Goal: Task Accomplishment & Management: Manage account settings

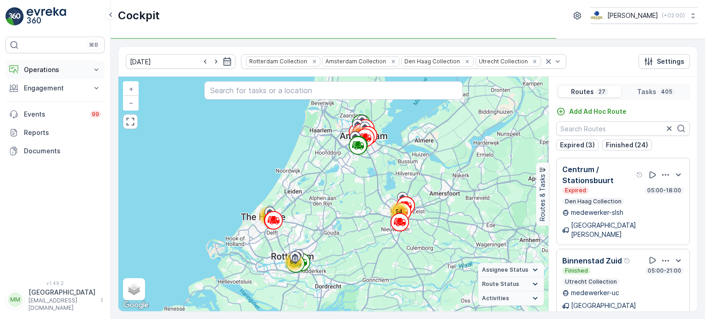
click at [50, 70] on p "Operations" at bounding box center [55, 69] width 62 height 9
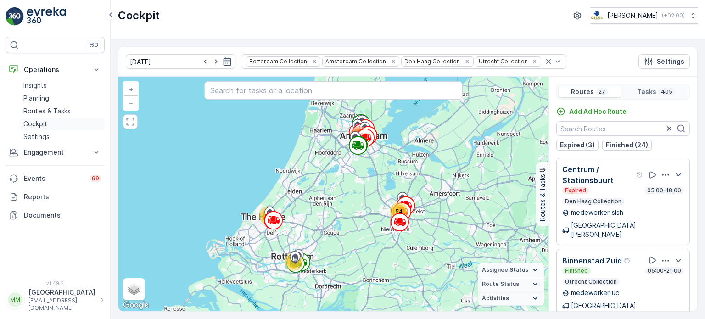
click at [42, 120] on p "Cockpit" at bounding box center [35, 123] width 24 height 9
click at [178, 61] on input "[DATE]" at bounding box center [181, 61] width 110 height 15
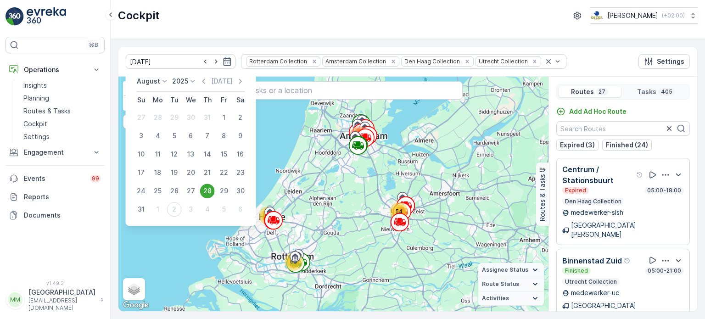
click at [157, 76] on div "[DATE] [DATE] Su Mo Tu We Th Fr Sa 27 28 29 30 31 1 2 3 4 5 6 7 8 9 10 11 12 13…" at bounding box center [191, 147] width 130 height 156
click at [157, 78] on div "August January February March April May June July August September October Nove…" at bounding box center [153, 81] width 33 height 9
click at [160, 128] on span "September" at bounding box center [159, 127] width 35 height 9
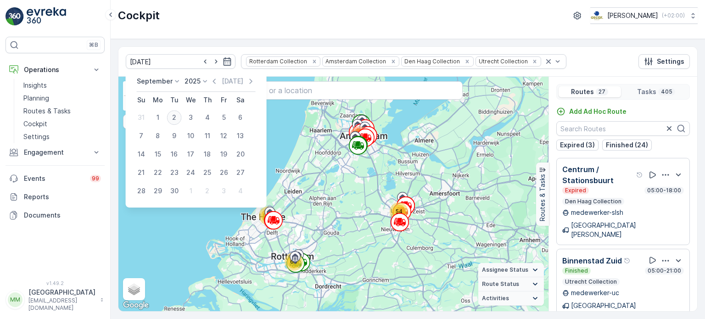
click at [180, 112] on div "2" at bounding box center [174, 117] width 15 height 15
type input "[DATE]"
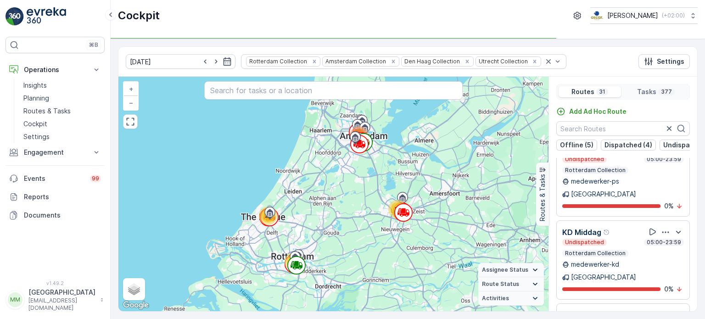
scroll to position [1960, 0]
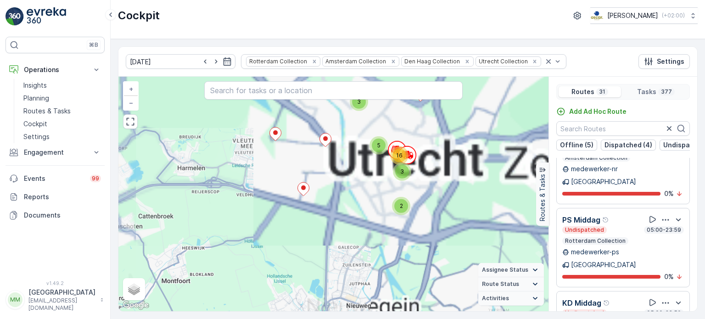
drag, startPoint x: 445, startPoint y: 199, endPoint x: 352, endPoint y: 302, distance: 138.5
click at [353, 303] on div "11 2 15 5 6 11 14 31 2 3 2 5 3 16 40 48 2 59 3 5 14 6 4 61 + − Satellite Roadma…" at bounding box center [333, 194] width 430 height 235
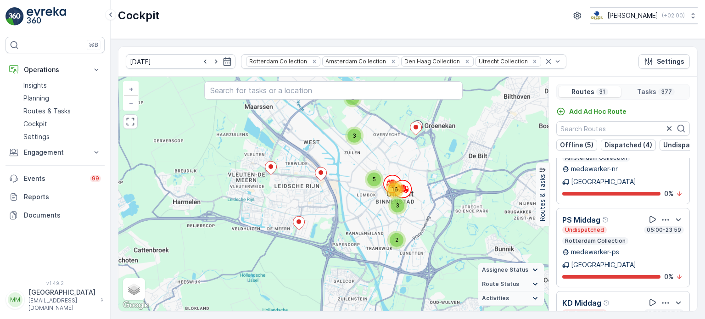
drag, startPoint x: 434, startPoint y: 171, endPoint x: 431, endPoint y: 201, distance: 30.0
click at [431, 201] on div "11 2 15 5 6 11 14 31 2 3 2 5 3 16 40 48 2 59 3 5 14 6 4 61 + − Satellite Roadma…" at bounding box center [333, 194] width 430 height 235
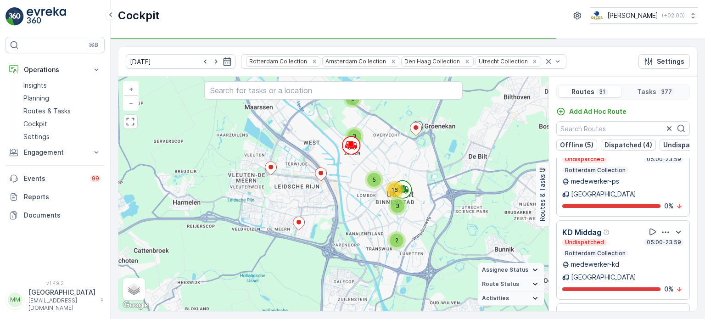
scroll to position [1960, 0]
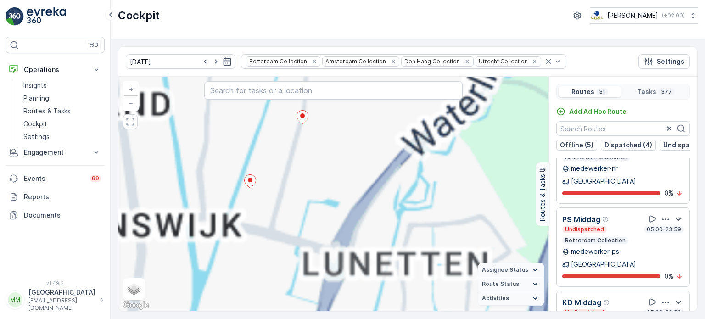
drag, startPoint x: 404, startPoint y: 188, endPoint x: 434, endPoint y: 132, distance: 63.0
click at [444, 112] on div "2 2 3 2 3 2 2 2 3 2 5 3 3 2 2 3 2 3 2 16 2 2 2 5 2 3 2 3 2 3 2 2 3 5 11 2 3 2 4…" at bounding box center [333, 194] width 430 height 235
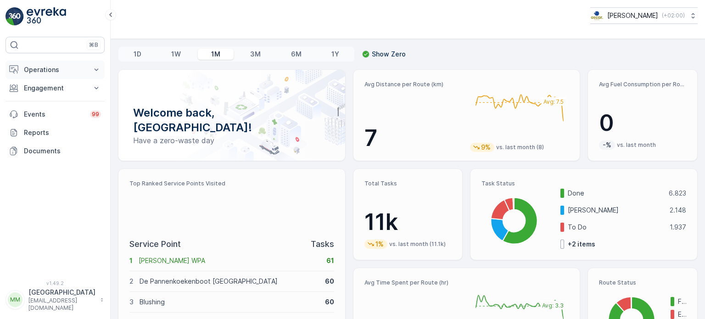
click at [42, 62] on button "Operations" at bounding box center [55, 70] width 99 height 18
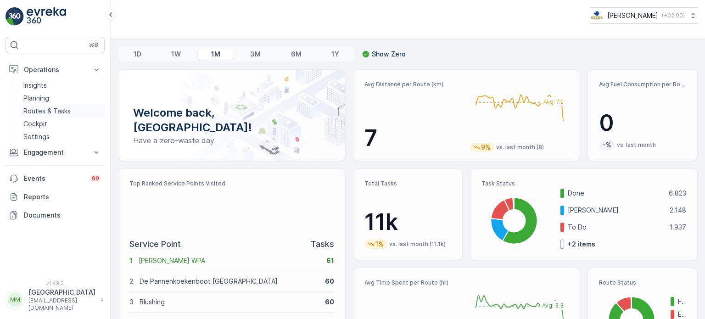
click at [44, 110] on p "Routes & Tasks" at bounding box center [46, 110] width 47 height 9
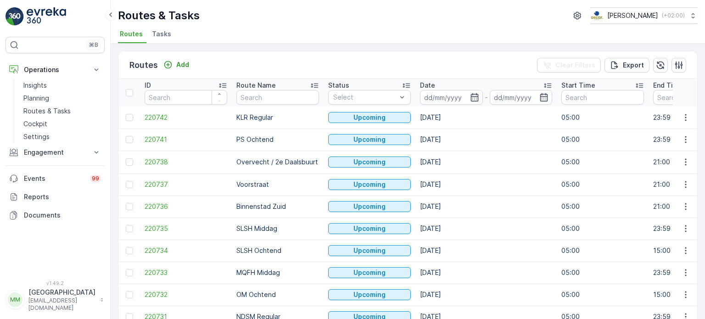
drag, startPoint x: 163, startPoint y: 40, endPoint x: 162, endPoint y: 33, distance: 7.6
click at [162, 35] on li "Tasks" at bounding box center [162, 36] width 25 height 16
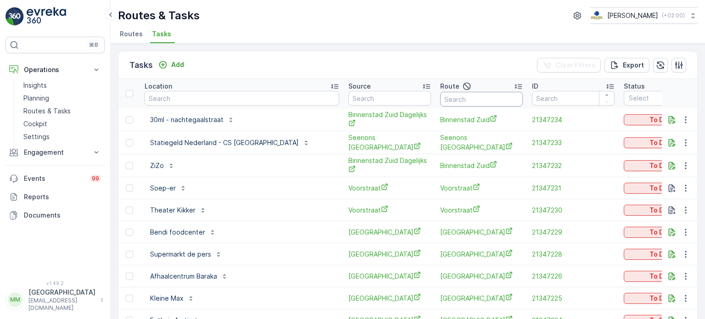
click at [444, 100] on input "text" at bounding box center [481, 99] width 83 height 15
type input "OM"
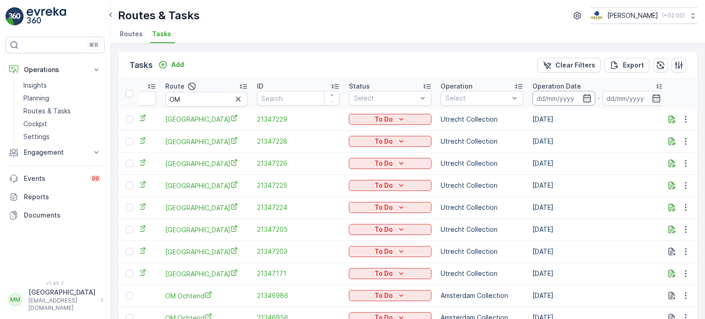
click at [595, 101] on input at bounding box center [563, 98] width 63 height 15
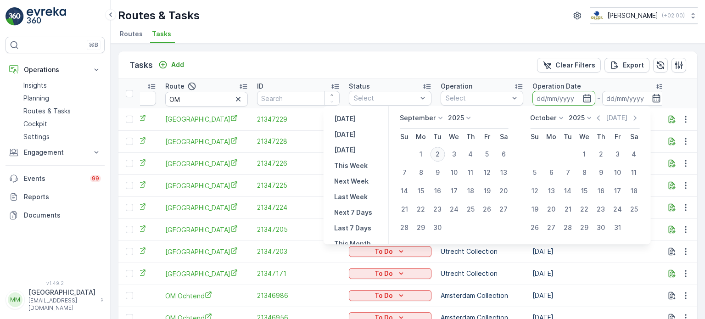
click at [437, 153] on div "2" at bounding box center [437, 154] width 15 height 15
type input "[DATE]"
click at [436, 153] on div "2" at bounding box center [437, 154] width 15 height 15
type input "[DATE]"
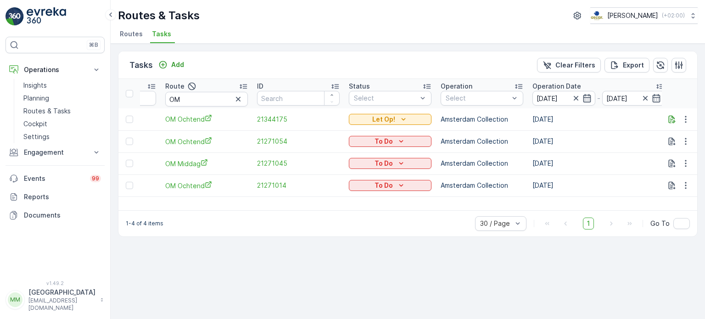
drag, startPoint x: 309, startPoint y: 200, endPoint x: 282, endPoint y: 201, distance: 27.1
click at [282, 201] on div "Location Source Route OM ID Status Select Operation Select Operation Date 02.09…" at bounding box center [407, 144] width 579 height 131
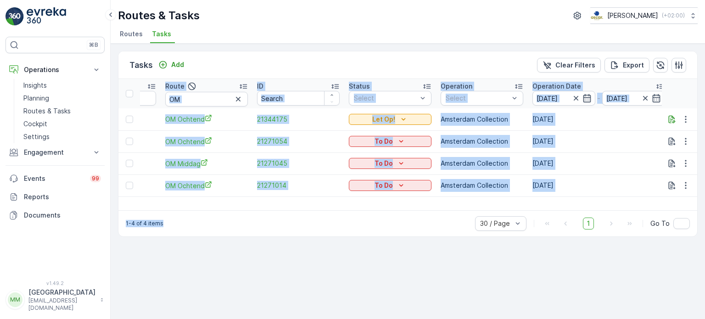
drag, startPoint x: 276, startPoint y: 211, endPoint x: 246, endPoint y: 206, distance: 31.1
click at [246, 206] on div "Tasks Add Clear Filters Export Location Source Route OM ID Status Select Operat…" at bounding box center [408, 144] width 580 height 186
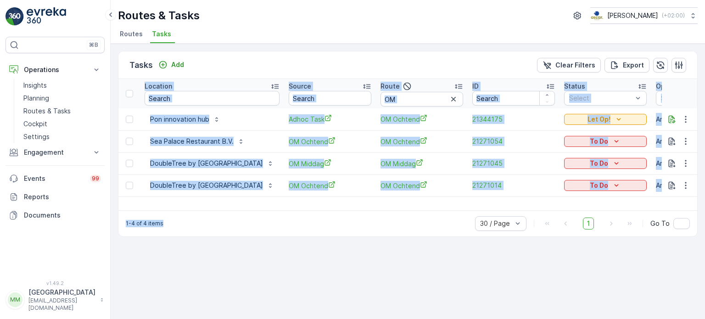
click at [183, 233] on div "1-4 of 4 items 30 / Page 1 Go To" at bounding box center [407, 223] width 579 height 26
click at [191, 270] on div "Tasks Add Clear Filters Export Location Source Route OM ID Status Select Operat…" at bounding box center [408, 181] width 594 height 275
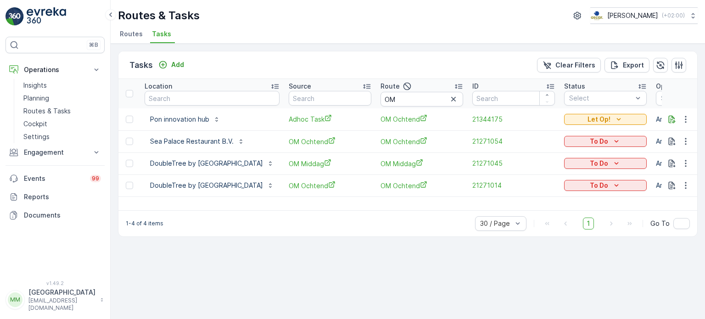
drag, startPoint x: 275, startPoint y: 210, endPoint x: 290, endPoint y: 213, distance: 15.5
click at [290, 213] on div "1-4 of 4 items 30 / Page 1 Go To" at bounding box center [407, 223] width 579 height 26
drag, startPoint x: 321, startPoint y: 211, endPoint x: 348, endPoint y: 222, distance: 29.2
click at [345, 214] on div "1-4 of 4 items 30 / Page 1 Go To" at bounding box center [407, 223] width 579 height 26
click at [48, 17] on img at bounding box center [46, 16] width 39 height 18
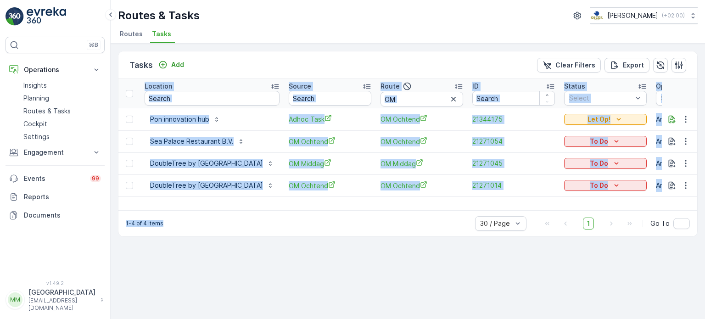
drag, startPoint x: 337, startPoint y: 204, endPoint x: 391, endPoint y: 216, distance: 55.0
click at [391, 216] on div "Tasks Add Clear Filters Export Location Source Route OM ID Status Select Operat…" at bounding box center [408, 144] width 580 height 186
click at [329, 213] on div "1-4 of 4 items 30 / Page 1 Go To" at bounding box center [407, 223] width 579 height 26
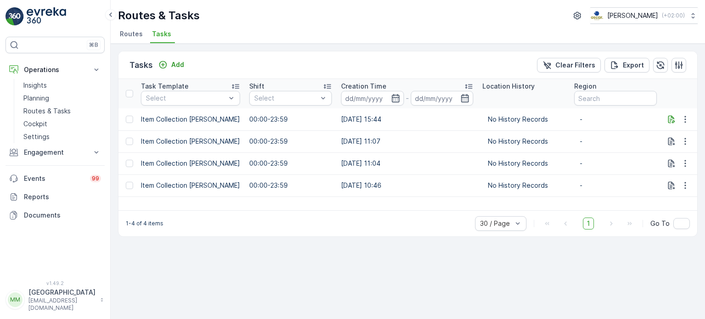
scroll to position [0, 937]
click at [687, 119] on icon "button" at bounding box center [685, 119] width 9 height 9
click at [665, 159] on span "Change Route" at bounding box center [662, 157] width 45 height 9
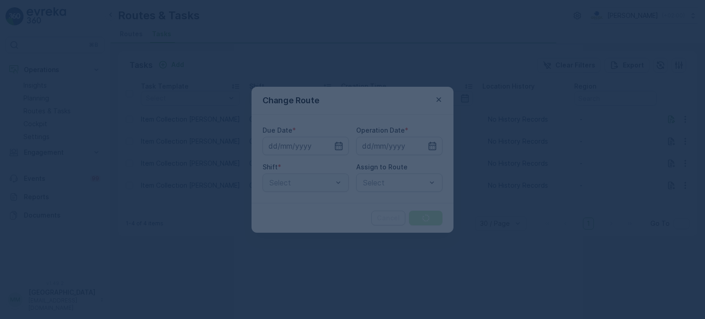
type input "[DATE]"
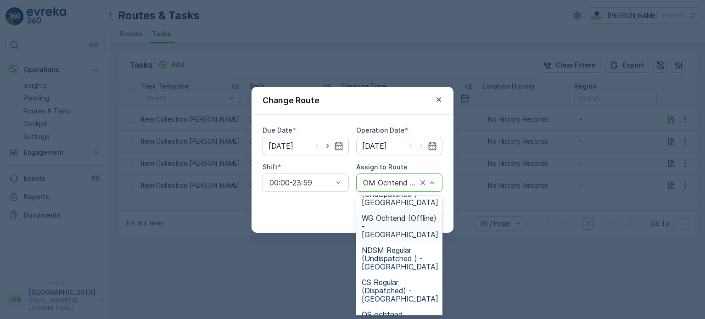
scroll to position [459, 0]
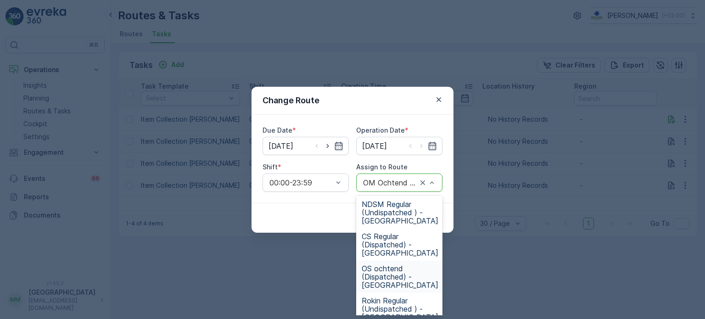
click at [401, 268] on span "OS ochtend (Dispatched) - [GEOGRAPHIC_DATA]" at bounding box center [400, 276] width 77 height 25
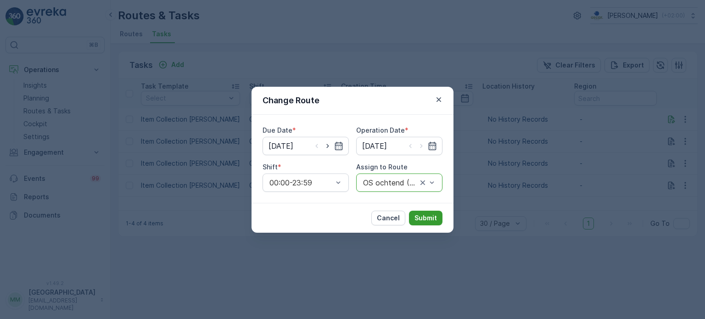
click at [424, 222] on button "Submit" at bounding box center [426, 218] width 34 height 15
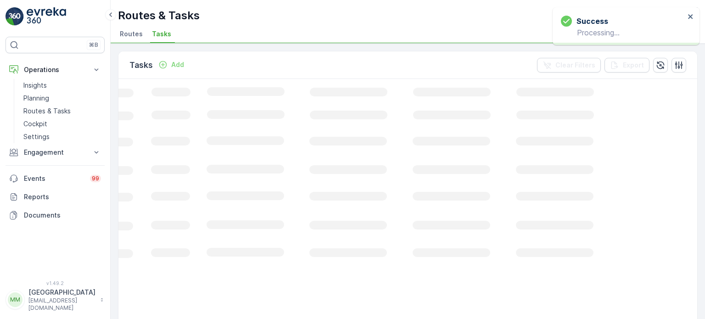
scroll to position [0, 304]
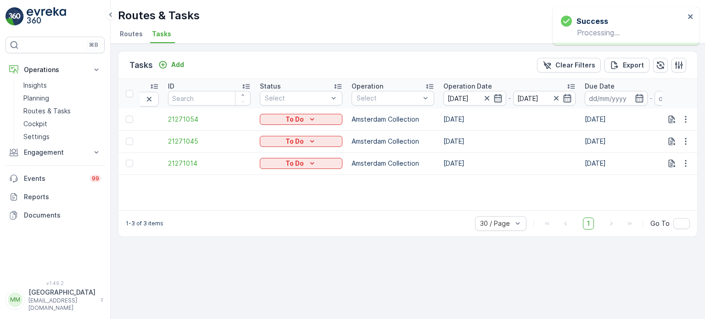
drag, startPoint x: 352, startPoint y: 205, endPoint x: 257, endPoint y: 203, distance: 95.0
click at [262, 204] on div "Location Source Route OM ID Status Select Operation Select Operation Date 02.09…" at bounding box center [407, 144] width 579 height 131
drag, startPoint x: 256, startPoint y: 203, endPoint x: 226, endPoint y: 204, distance: 29.8
click at [254, 204] on div "Location Source Route OM ID Status Select Operation Select Operation Date 02.09…" at bounding box center [407, 144] width 579 height 131
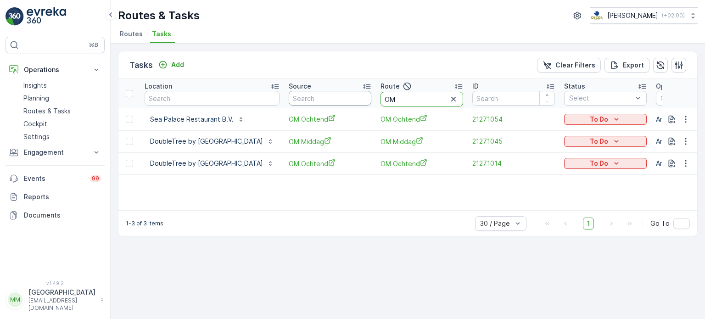
drag, startPoint x: 462, startPoint y: 98, endPoint x: 419, endPoint y: 91, distance: 43.2
type input "nes"
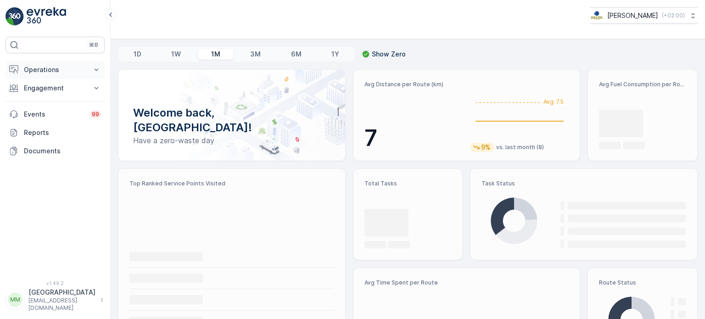
click at [53, 67] on p "Operations" at bounding box center [55, 69] width 62 height 9
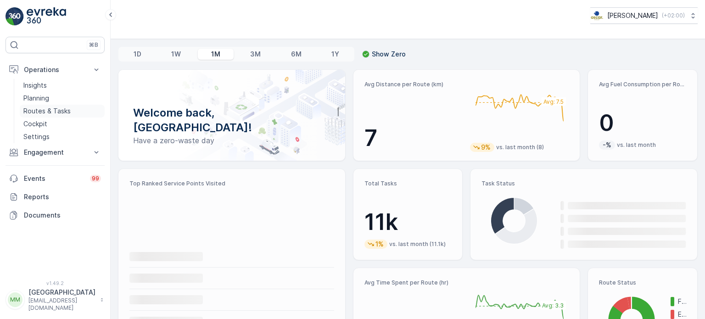
click at [62, 113] on p "Routes & Tasks" at bounding box center [46, 110] width 47 height 9
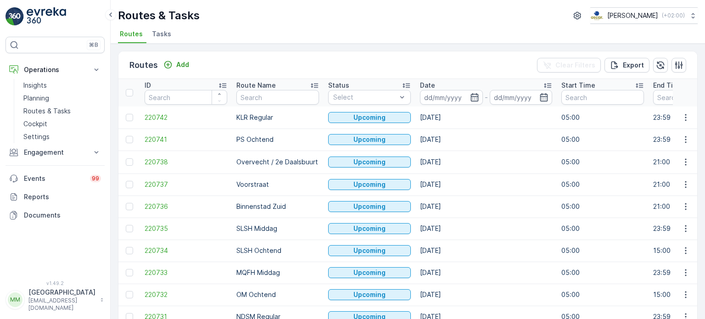
click at [157, 34] on span "Tasks" at bounding box center [161, 33] width 19 height 9
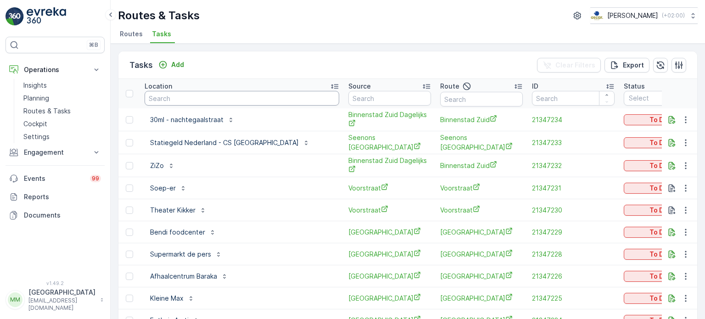
click at [253, 102] on input "text" at bounding box center [242, 98] width 195 height 15
type input "o"
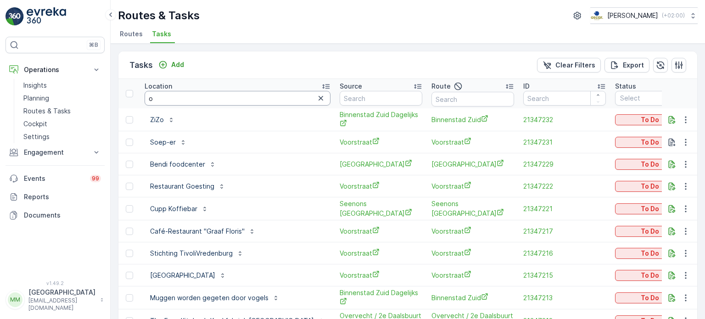
click at [250, 100] on input "o" at bounding box center [238, 98] width 186 height 15
type input "pon"
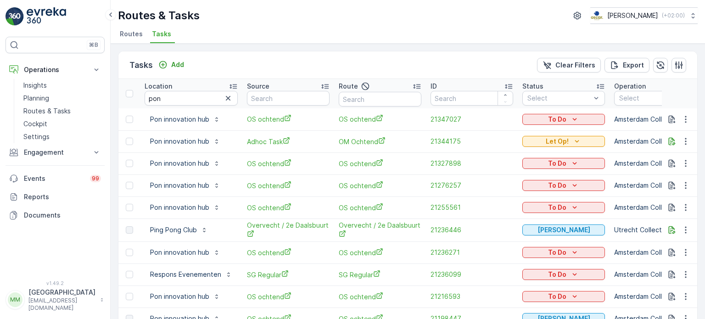
click at [34, 16] on img at bounding box center [46, 16] width 39 height 18
click at [47, 107] on p "Routes & Tasks" at bounding box center [46, 110] width 47 height 9
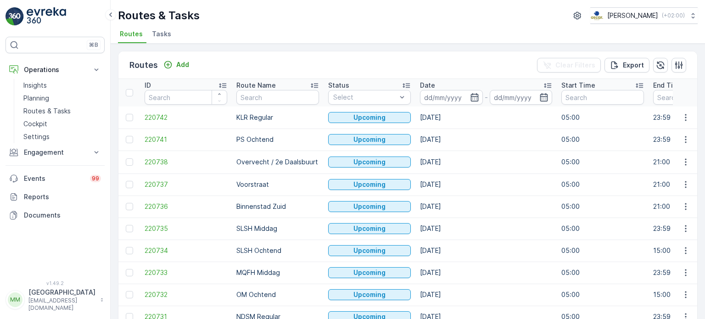
click at [164, 33] on span "Tasks" at bounding box center [161, 33] width 19 height 9
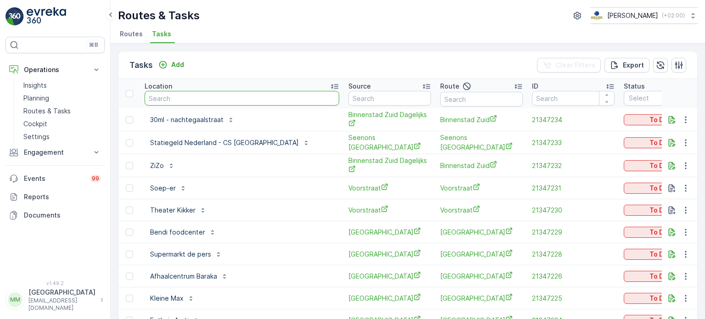
click at [196, 95] on input "text" at bounding box center [242, 98] width 195 height 15
type input "bakers"
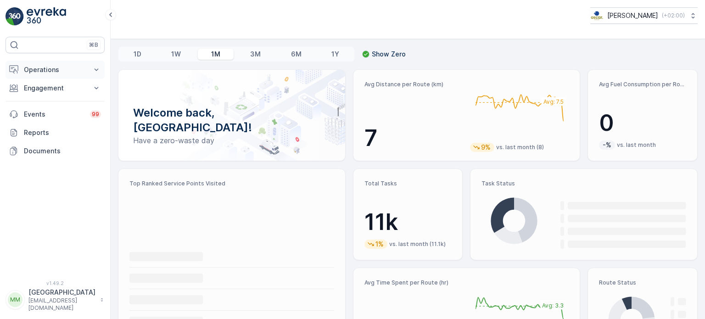
click at [50, 66] on p "Operations" at bounding box center [55, 69] width 62 height 9
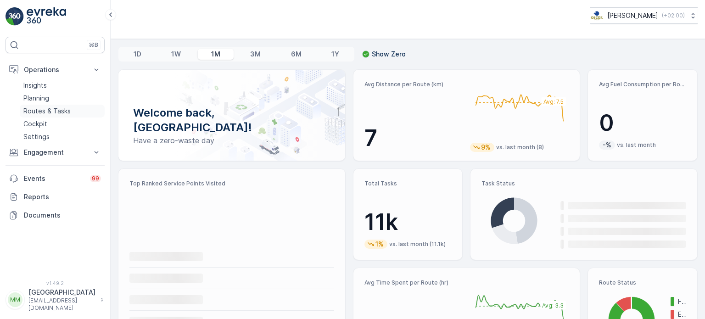
click at [63, 112] on p "Routes & Tasks" at bounding box center [46, 110] width 47 height 9
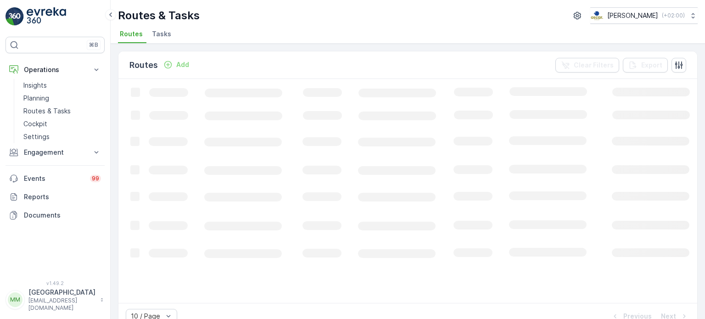
click at [162, 36] on span "Tasks" at bounding box center [161, 33] width 19 height 9
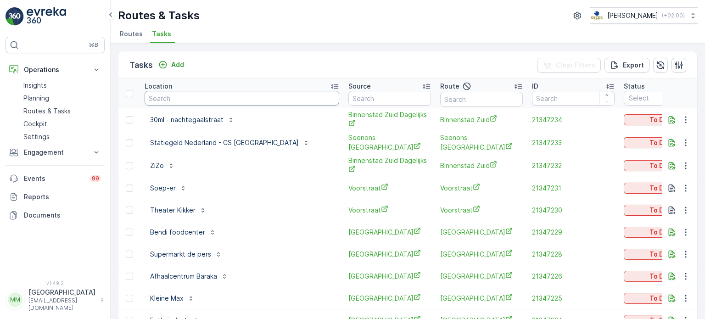
click at [194, 95] on input "text" at bounding box center [242, 98] width 195 height 15
type input "smaragd"
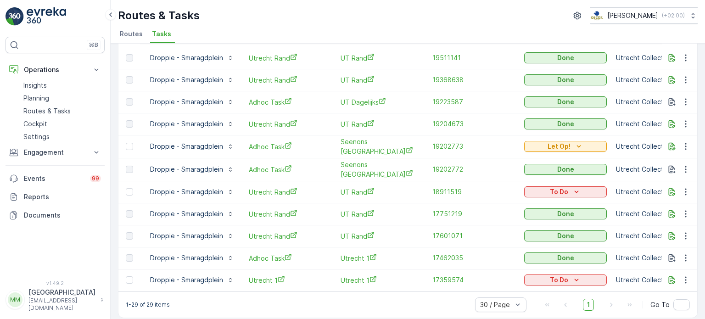
scroll to position [466, 0]
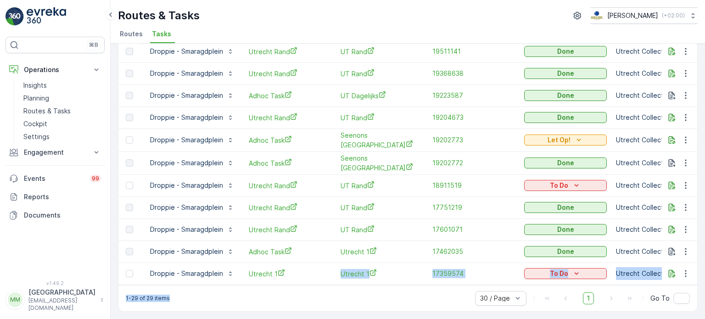
drag, startPoint x: 300, startPoint y: 280, endPoint x: 397, endPoint y: 280, distance: 96.8
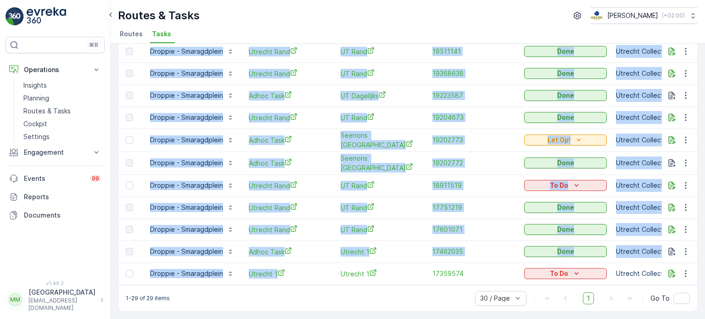
scroll to position [0, 505]
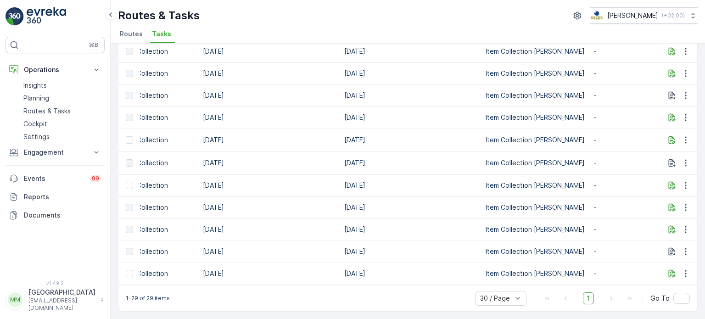
click at [405, 278] on td "29.04.2025" at bounding box center [410, 273] width 141 height 22
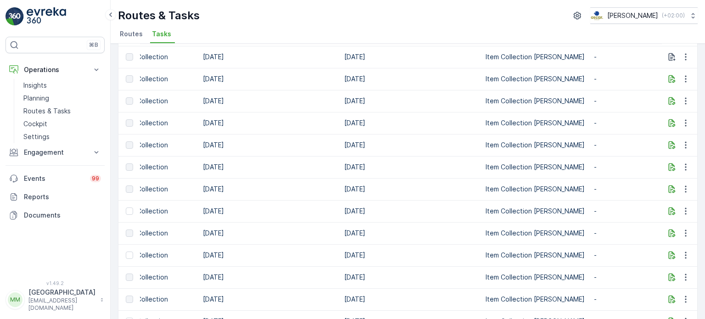
scroll to position [0, 0]
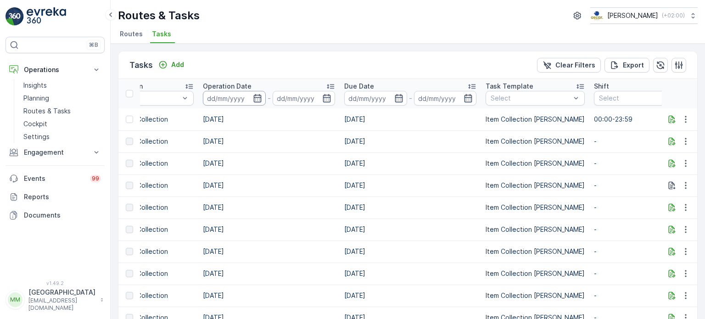
click at [228, 97] on input at bounding box center [234, 98] width 63 height 15
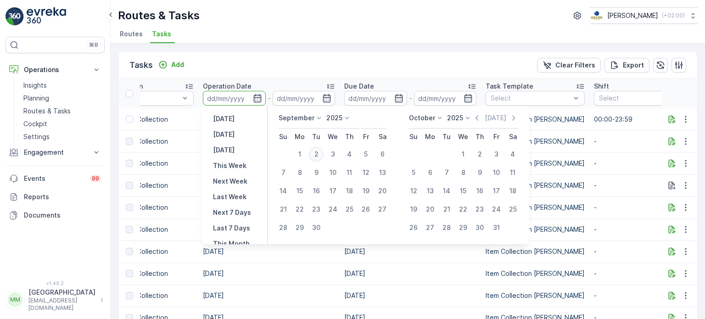
click at [318, 156] on div "2" at bounding box center [316, 154] width 15 height 15
type input "[DATE]"
click at [318, 158] on div "2" at bounding box center [316, 154] width 15 height 15
type input "[DATE]"
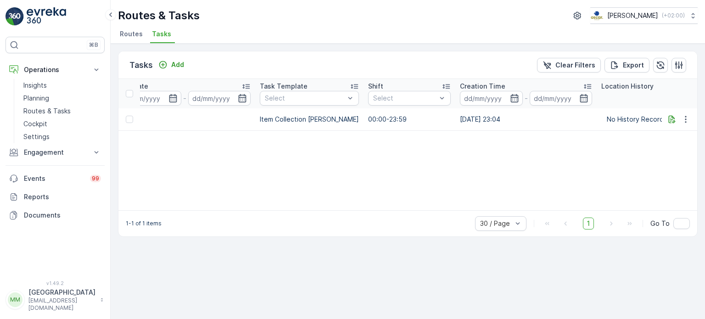
scroll to position [0, 732]
click at [686, 121] on icon "button" at bounding box center [685, 119] width 1 height 7
click at [658, 162] on span "Change Route" at bounding box center [662, 157] width 45 height 9
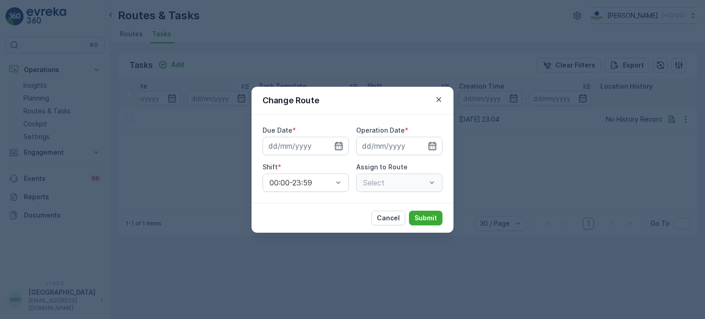
type input "[DATE]"
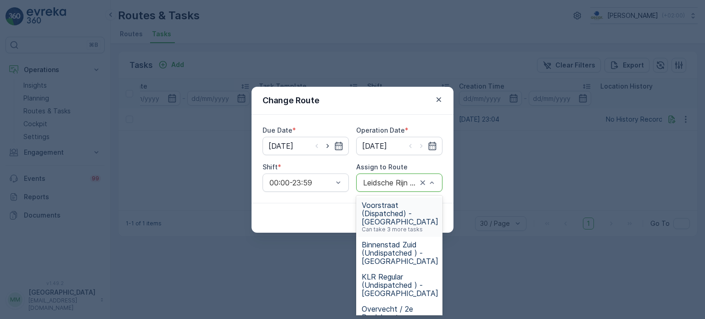
drag, startPoint x: 391, startPoint y: 183, endPoint x: 393, endPoint y: 188, distance: 4.9
click at [393, 188] on div "Leidsche Rijn (Undispatched ) - Utrecht" at bounding box center [399, 182] width 86 height 18
click at [402, 238] on div "Binnenstad Zuid (Undispatched ) - Utrecht" at bounding box center [399, 253] width 86 height 32
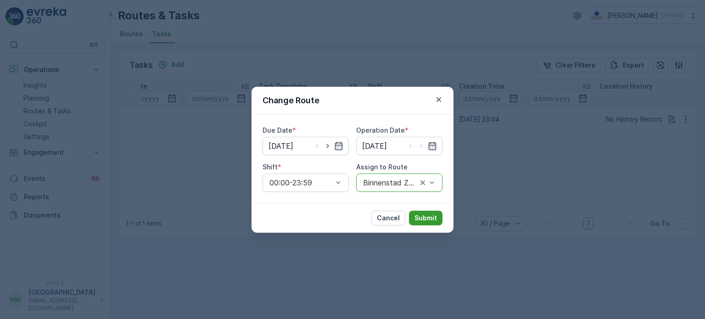
click at [437, 212] on button "Submit" at bounding box center [426, 218] width 34 height 15
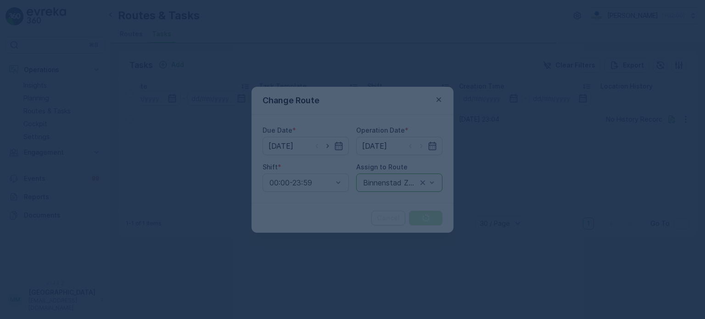
scroll to position [0, 304]
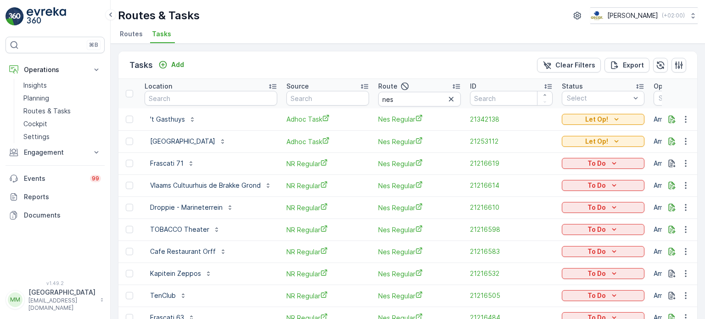
click at [60, 15] on img at bounding box center [46, 16] width 39 height 18
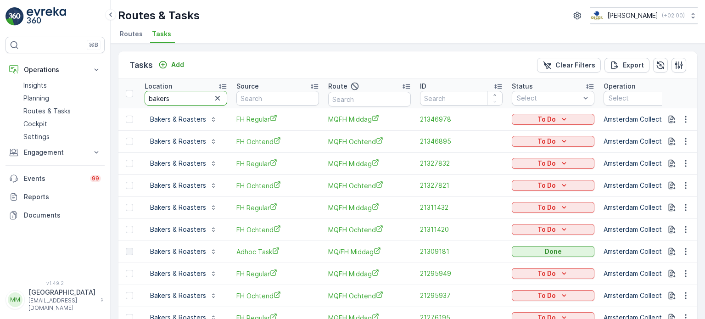
drag, startPoint x: 191, startPoint y: 90, endPoint x: 127, endPoint y: 101, distance: 65.2
type input "blauw"
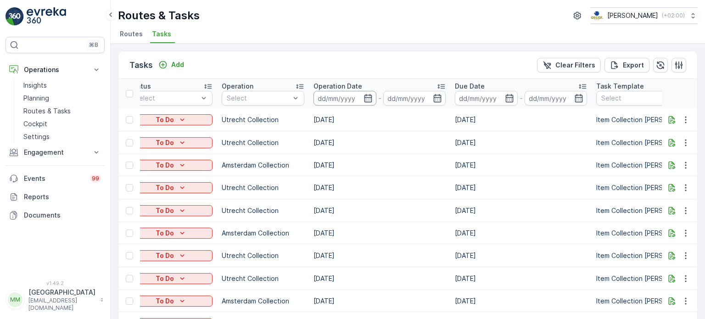
click at [313, 101] on input at bounding box center [344, 98] width 63 height 15
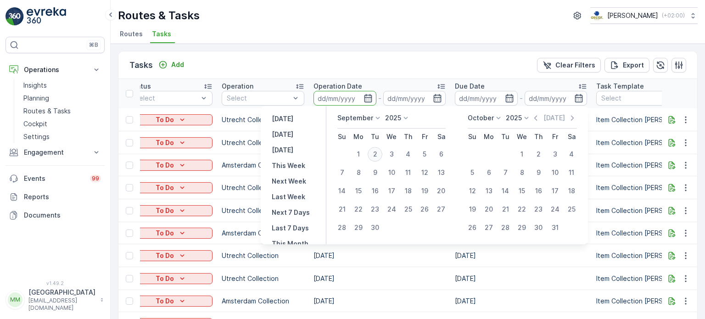
click at [374, 149] on div "2" at bounding box center [375, 154] width 15 height 15
type input "[DATE]"
click at [374, 148] on div "2" at bounding box center [375, 154] width 15 height 15
type input "[DATE]"
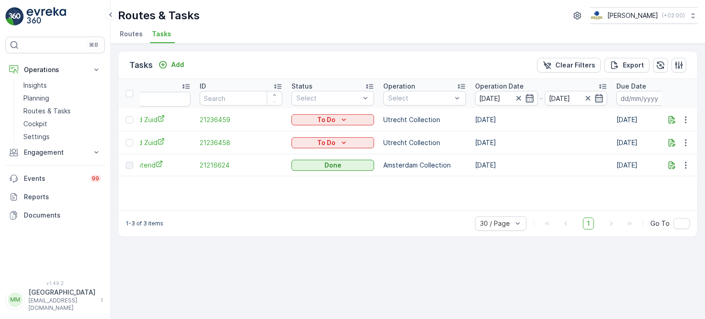
scroll to position [0, 384]
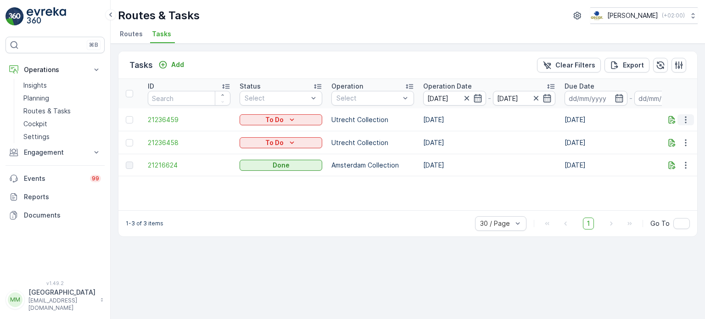
click at [688, 118] on icon "button" at bounding box center [685, 119] width 9 height 9
click at [665, 159] on span "Change Route" at bounding box center [662, 158] width 45 height 9
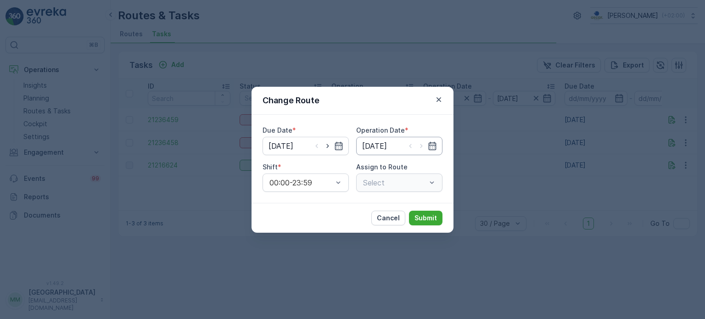
type input "[DATE]"
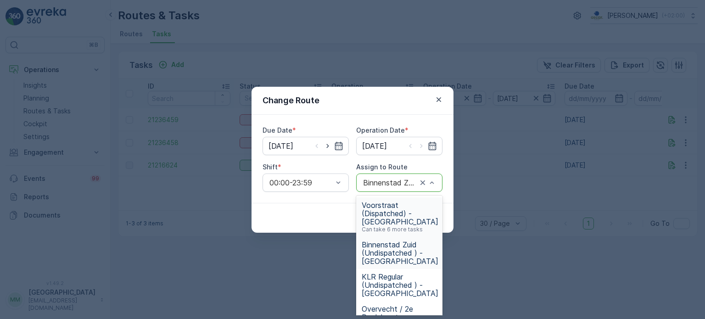
click at [401, 211] on span "Voorstraat (Dispatched) - Utrecht" at bounding box center [400, 213] width 77 height 25
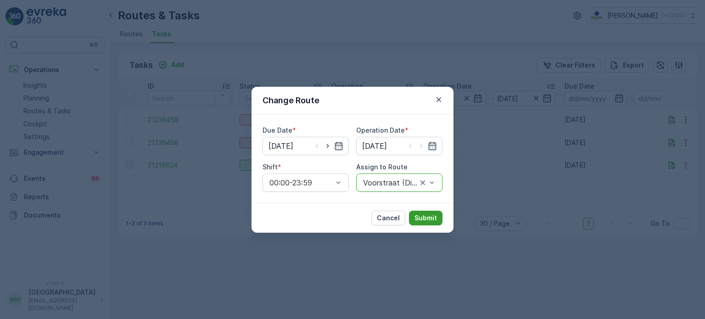
click at [426, 218] on p "Submit" at bounding box center [425, 217] width 22 height 9
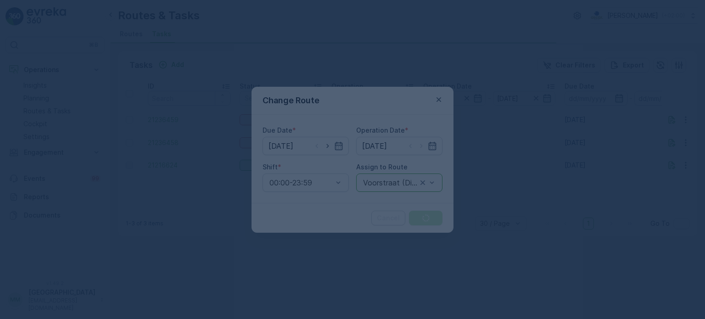
scroll to position [0, 304]
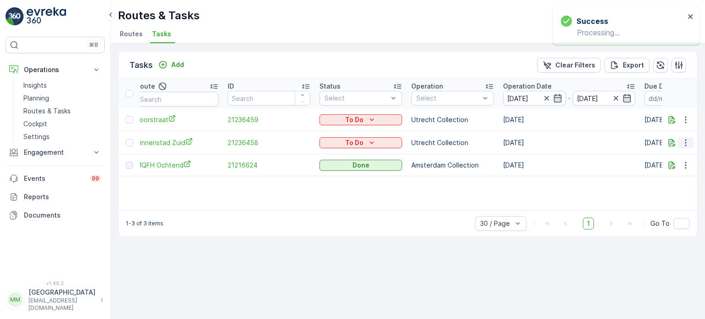
click at [683, 140] on icon "button" at bounding box center [685, 142] width 9 height 9
click at [656, 182] on span "Change Route" at bounding box center [662, 181] width 45 height 9
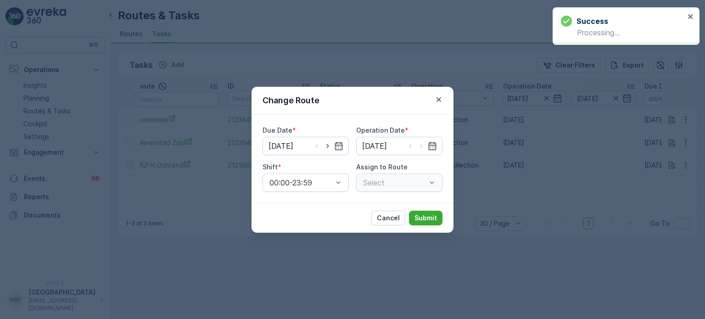
type input "[DATE]"
click at [404, 184] on div "Select" at bounding box center [399, 182] width 86 height 18
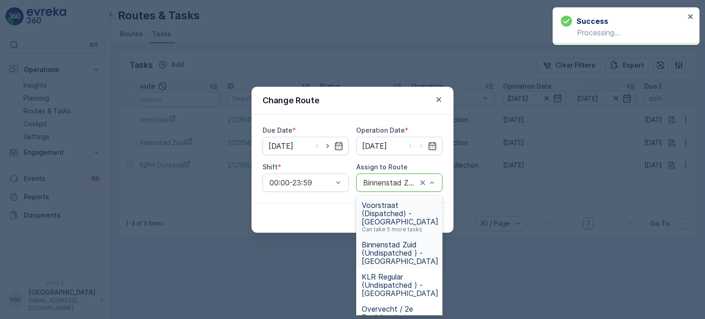
click at [405, 207] on span "Voorstraat (Dispatched) - Utrecht" at bounding box center [400, 213] width 77 height 25
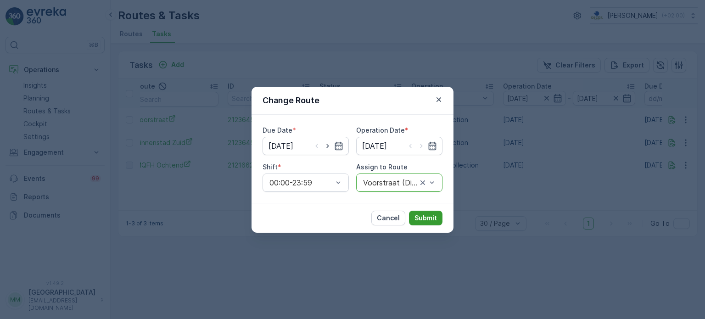
click at [431, 222] on button "Submit" at bounding box center [426, 218] width 34 height 15
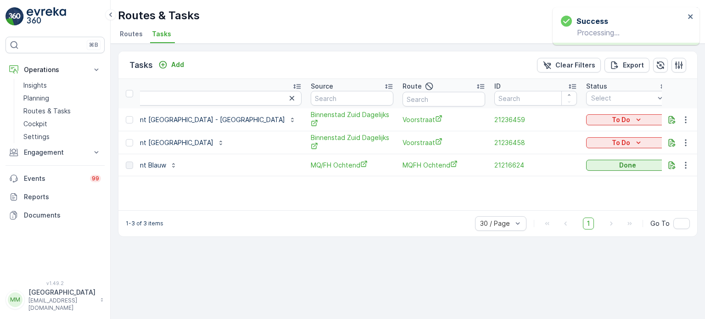
scroll to position [0, 0]
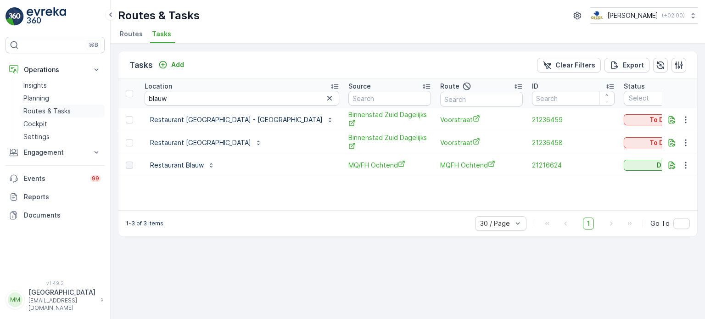
click at [72, 109] on link "Routes & Tasks" at bounding box center [62, 111] width 85 height 13
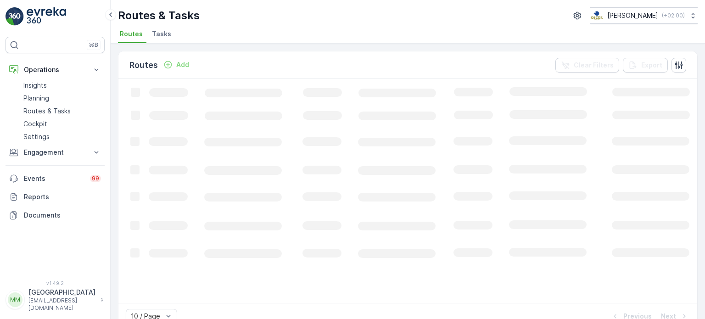
click at [161, 34] on span "Tasks" at bounding box center [161, 33] width 19 height 9
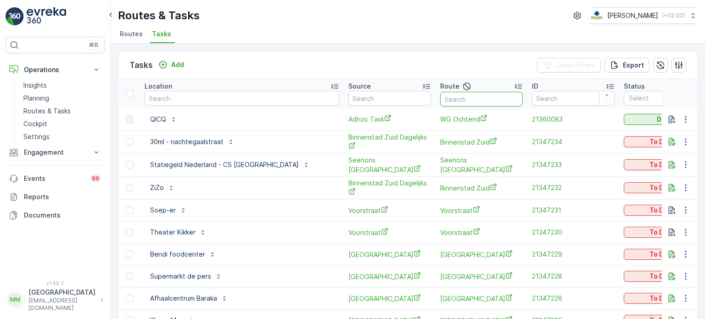
click at [447, 104] on input "text" at bounding box center [481, 99] width 83 height 15
type input "binnenstad zuid"
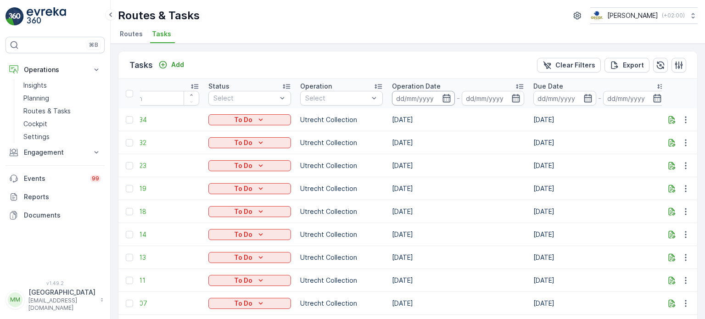
click at [392, 94] on input at bounding box center [423, 98] width 63 height 15
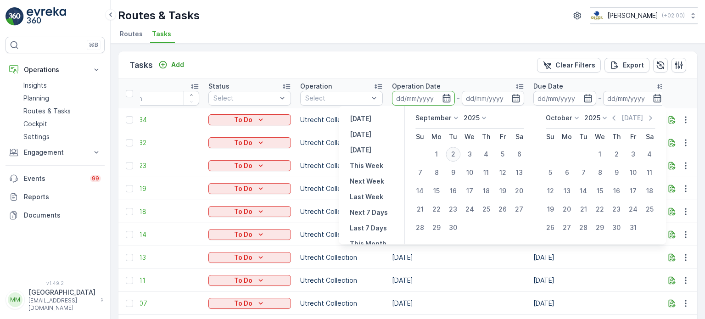
click at [449, 156] on div "2" at bounding box center [453, 154] width 15 height 15
type input "[DATE]"
click at [449, 156] on div "2" at bounding box center [453, 154] width 15 height 15
type input "[DATE]"
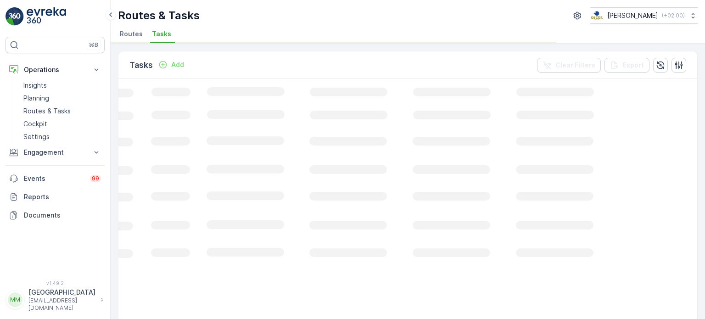
scroll to position [0, 304]
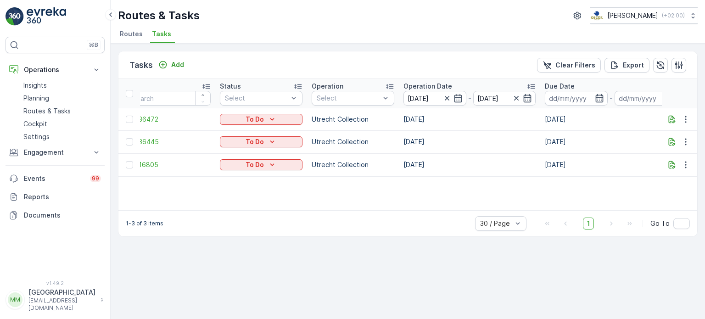
drag, startPoint x: 308, startPoint y: 214, endPoint x: 300, endPoint y: 209, distance: 9.7
click at [296, 216] on div "1-3 of 3 items 30 / Page 1 Go To" at bounding box center [407, 223] width 579 height 26
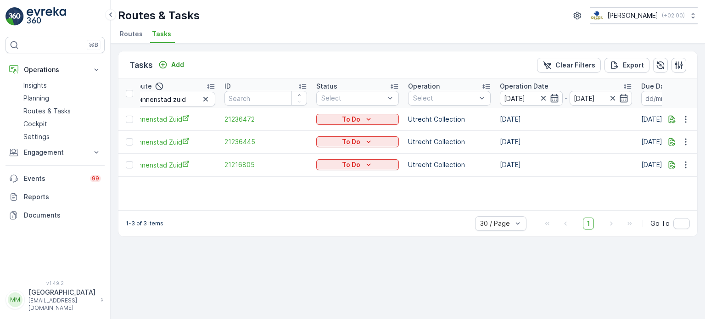
scroll to position [0, 211]
click at [686, 123] on button "button" at bounding box center [685, 119] width 17 height 11
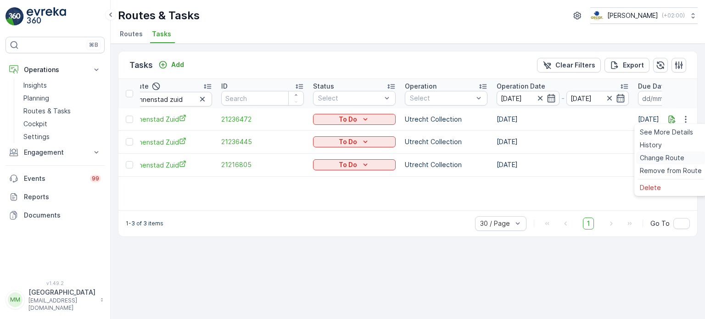
click at [668, 159] on span "Change Route" at bounding box center [662, 157] width 45 height 9
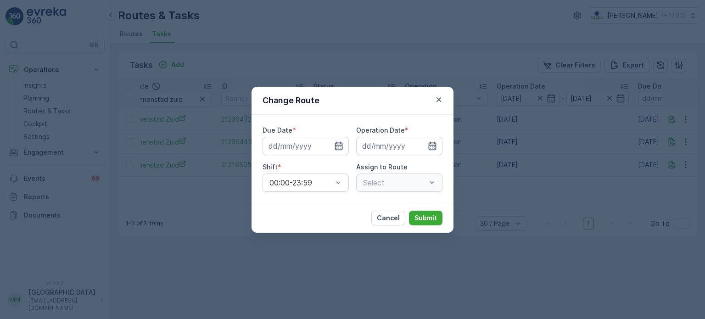
type input "[DATE]"
click at [411, 179] on div "Select" at bounding box center [399, 182] width 86 height 18
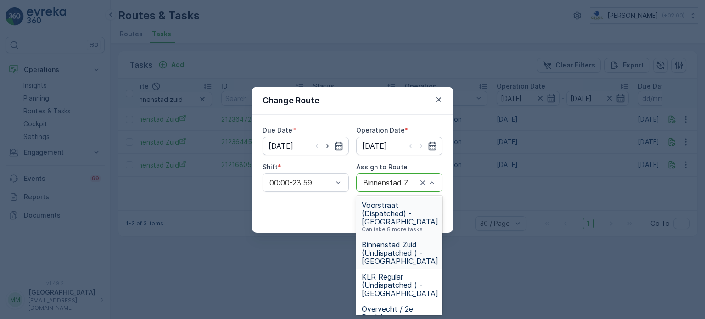
click at [402, 218] on span "Voorstraat (Dispatched) - Utrecht" at bounding box center [400, 213] width 77 height 25
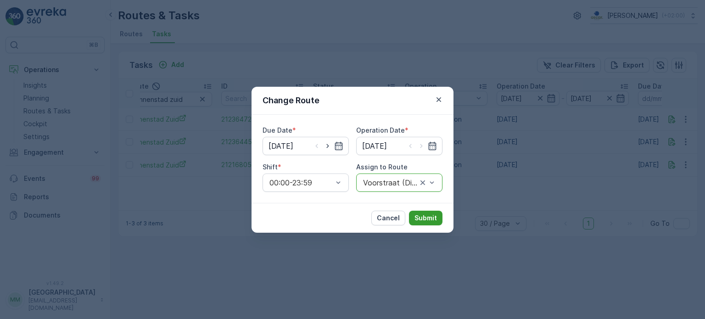
click at [431, 214] on p "Submit" at bounding box center [425, 217] width 22 height 9
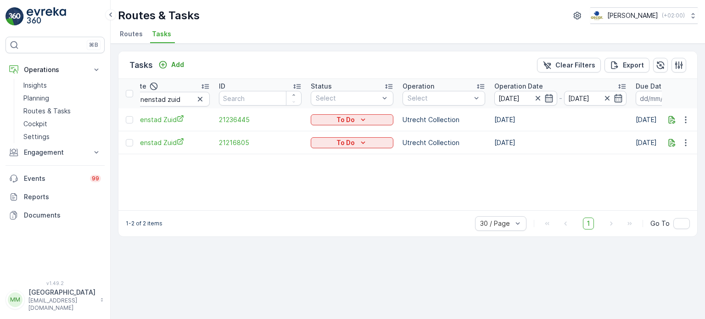
scroll to position [0, 0]
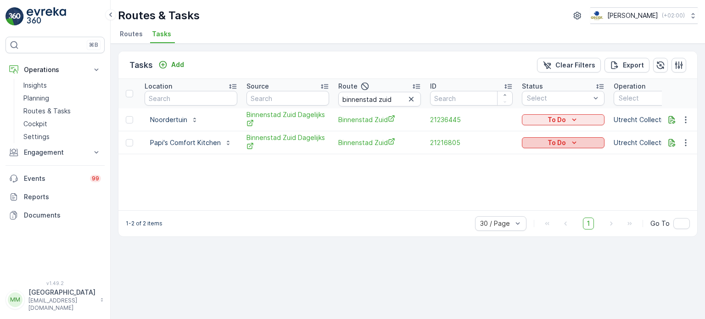
click at [576, 140] on icon "To Do" at bounding box center [574, 142] width 9 height 9
click at [544, 198] on div "Cancelled" at bounding box center [552, 193] width 58 height 13
click at [548, 113] on div "To Do" at bounding box center [563, 119] width 83 height 13
click at [548, 119] on p "To Do" at bounding box center [556, 119] width 18 height 9
click at [556, 170] on span "Cancelled" at bounding box center [541, 171] width 31 height 9
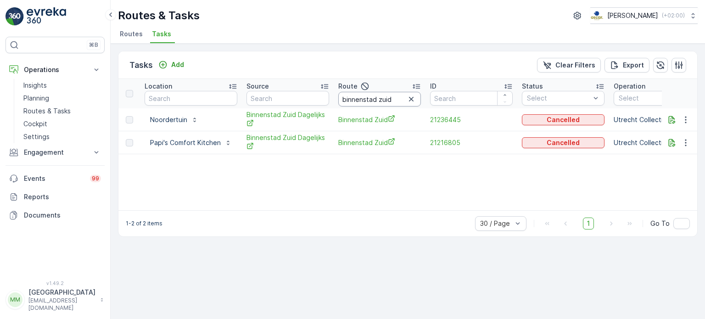
click at [418, 99] on input "binnenstad zuid" at bounding box center [379, 99] width 83 height 15
click at [412, 98] on icon "button" at bounding box center [411, 99] width 9 height 9
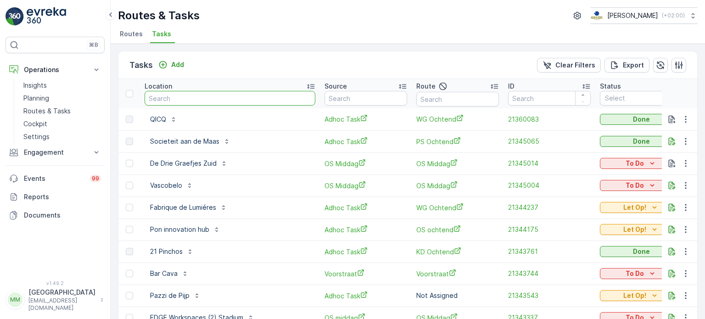
click at [193, 97] on input "text" at bounding box center [230, 98] width 171 height 15
type input "goesting"
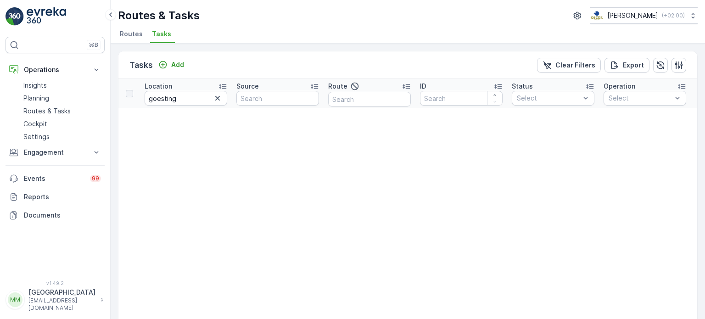
click at [217, 95] on icon "button" at bounding box center [217, 98] width 9 height 9
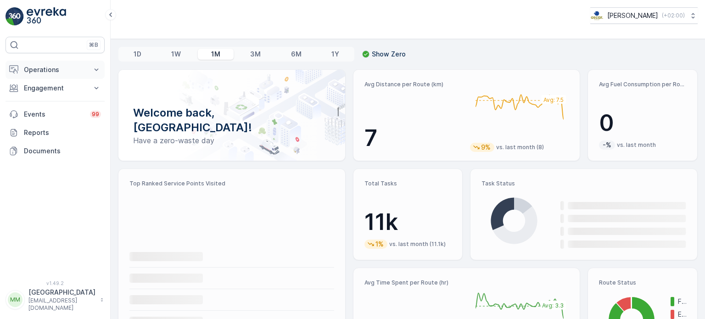
click at [57, 69] on p "Operations" at bounding box center [55, 69] width 62 height 9
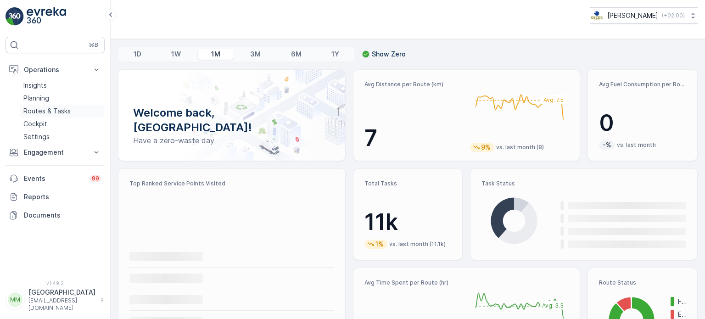
click at [61, 107] on p "Routes & Tasks" at bounding box center [46, 110] width 47 height 9
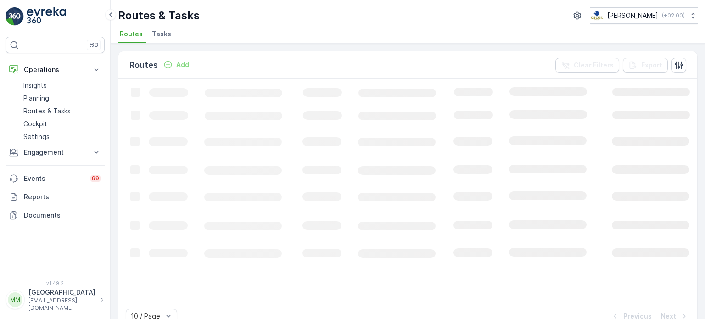
click at [158, 30] on span "Tasks" at bounding box center [161, 33] width 19 height 9
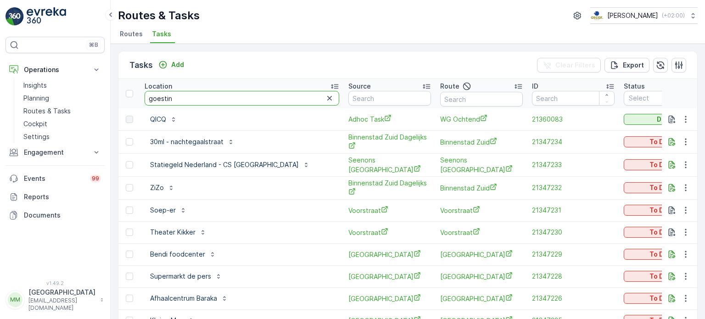
type input "goesting"
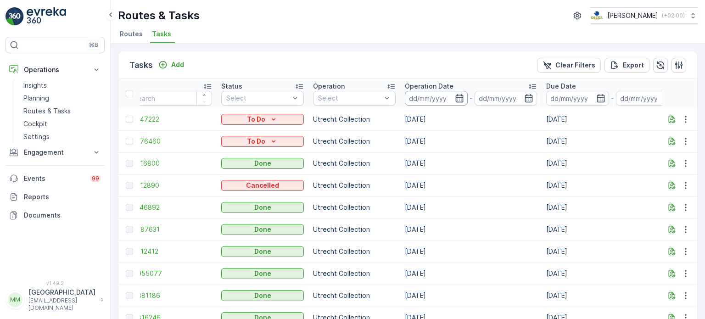
click at [424, 100] on input at bounding box center [436, 98] width 63 height 15
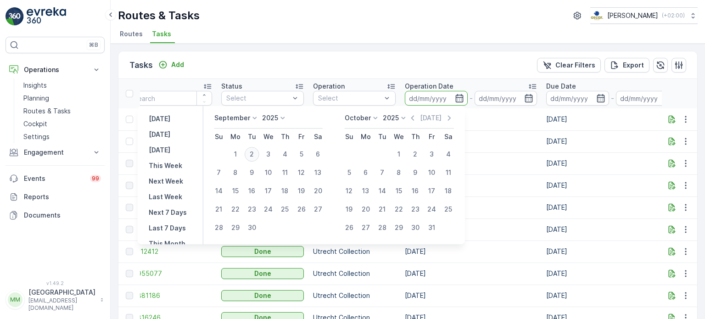
click at [255, 154] on div "2" at bounding box center [252, 154] width 15 height 15
type input "[DATE]"
click at [254, 153] on div "2" at bounding box center [252, 154] width 15 height 15
type input "[DATE]"
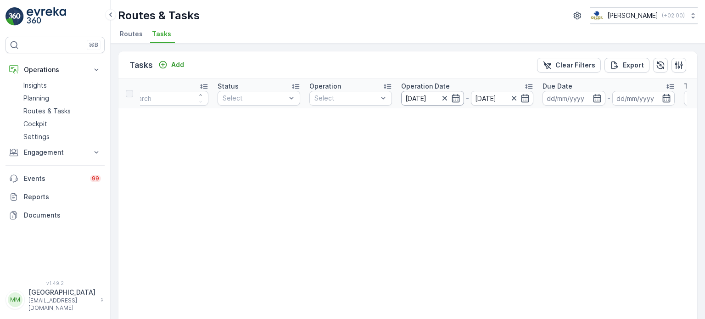
click at [432, 96] on input "[DATE]" at bounding box center [432, 98] width 63 height 15
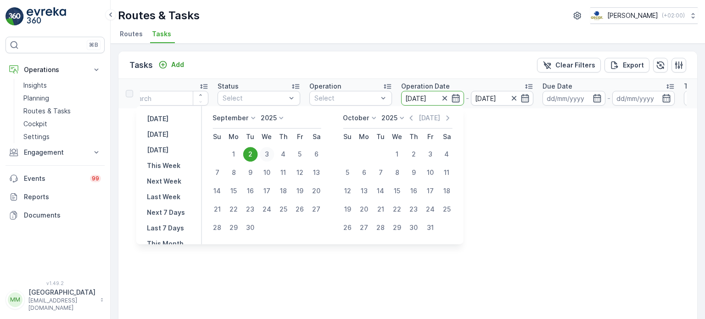
click at [270, 156] on div "3" at bounding box center [266, 154] width 15 height 15
type input "03.09.2025"
click at [269, 156] on div "3" at bounding box center [266, 154] width 15 height 15
type input "03.09.2025"
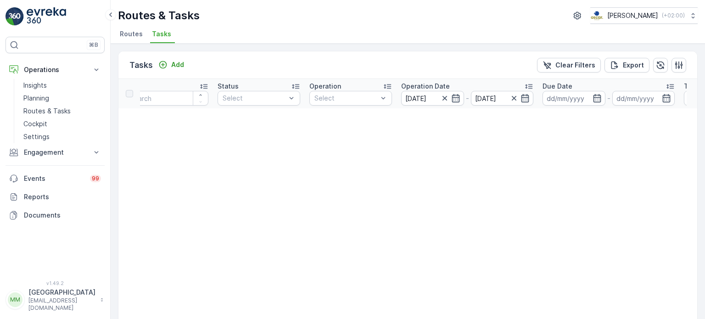
click at [424, 97] on input "03.09.2025" at bounding box center [432, 98] width 63 height 15
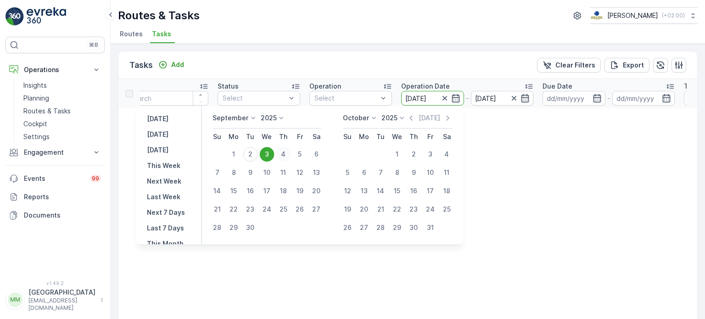
click at [285, 155] on div "4" at bounding box center [283, 154] width 15 height 15
type input "04.09.2025"
click at [285, 155] on div "4" at bounding box center [283, 154] width 15 height 15
type input "04.09.2025"
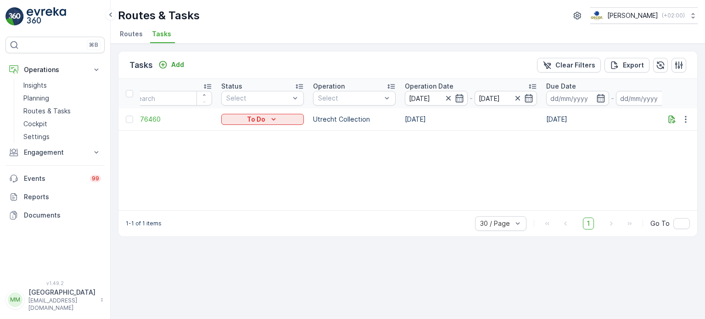
click at [347, 202] on div "Location goesting Source Route ID Status Select Operation Select Operation Date…" at bounding box center [407, 144] width 579 height 131
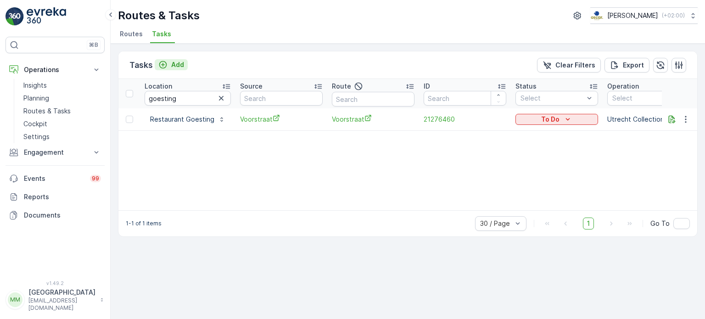
click at [175, 67] on p "Add" at bounding box center [177, 64] width 13 height 9
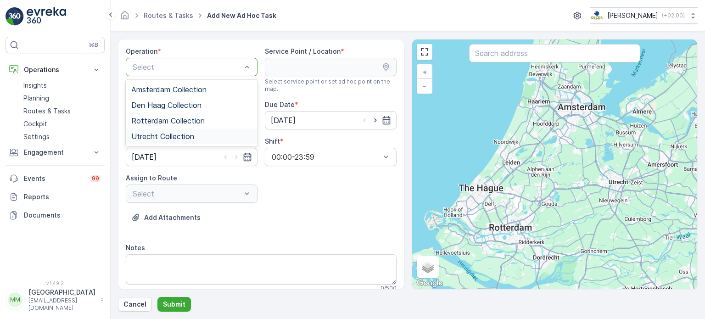
click at [167, 135] on span "Utrecht Collection" at bounding box center [162, 136] width 63 height 8
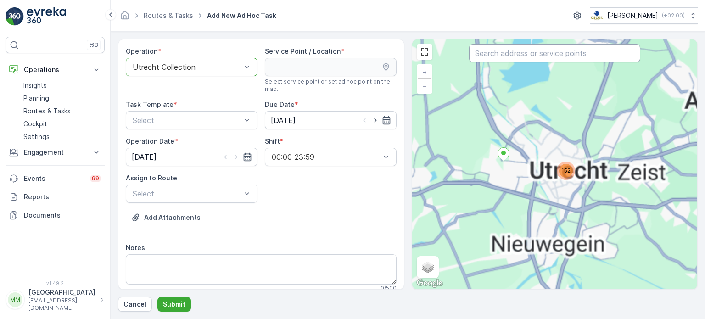
click at [581, 48] on input "text" at bounding box center [554, 53] width 171 height 18
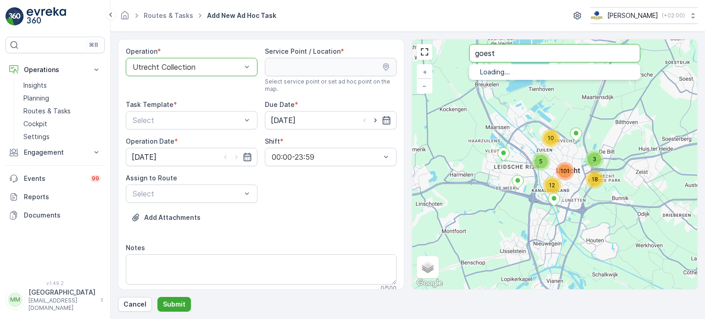
type input "goest"
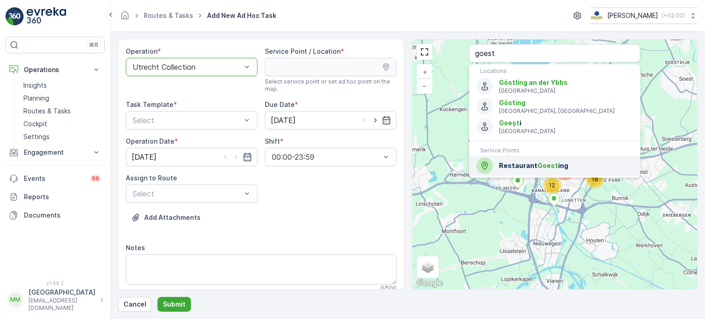
drag, startPoint x: 512, startPoint y: 164, endPoint x: 326, endPoint y: 167, distance: 185.4
click at [512, 164] on span "Restaurant Goest ing" at bounding box center [566, 165] width 134 height 9
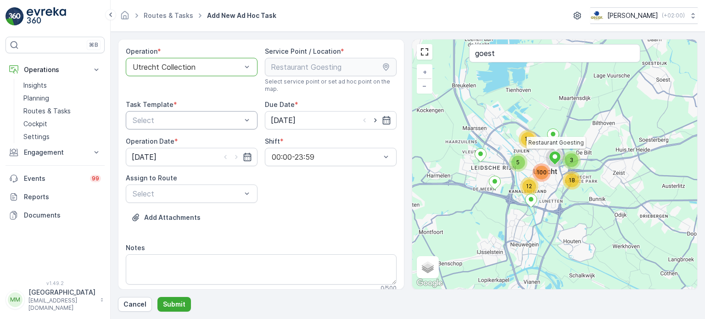
click at [148, 113] on div "Select" at bounding box center [192, 120] width 132 height 18
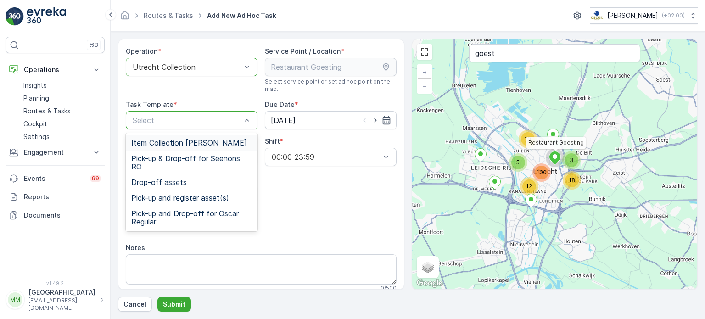
click at [149, 140] on span "Item Collection Oscar Regulier" at bounding box center [189, 143] width 116 height 8
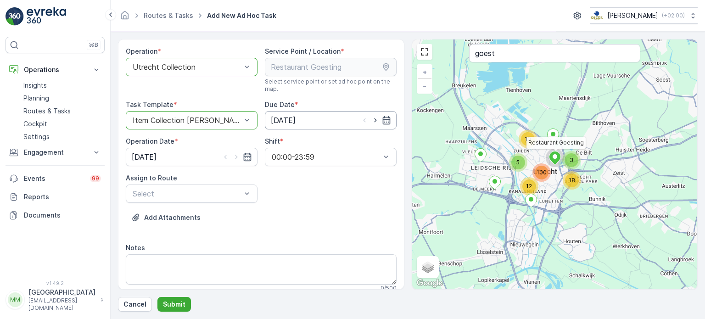
click at [329, 117] on input "[DATE]" at bounding box center [331, 120] width 132 height 18
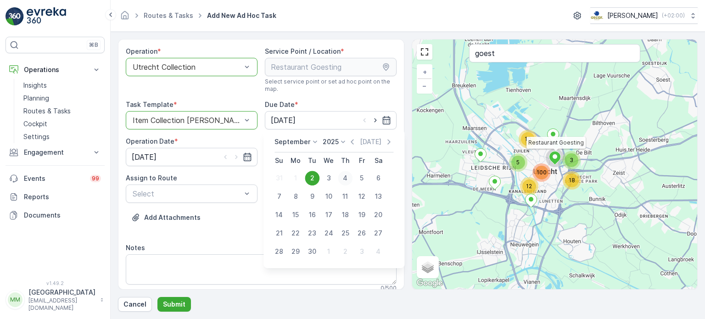
click at [343, 173] on div "4" at bounding box center [345, 178] width 15 height 15
type input "04.09.2025"
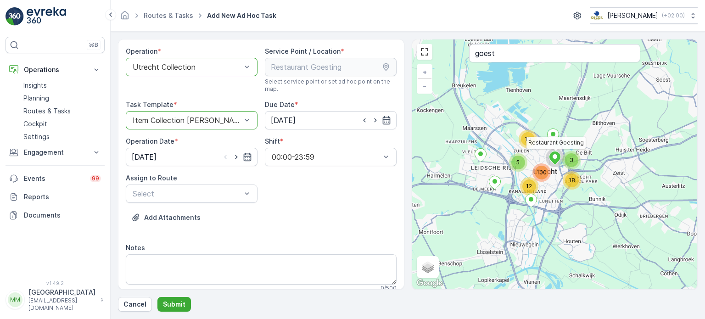
click at [343, 173] on div "Operation * option Utrecht Collection, selected. Utrecht Collection Service Poi…" at bounding box center [261, 278] width 271 height 463
click at [215, 163] on input "[DATE]" at bounding box center [192, 157] width 132 height 18
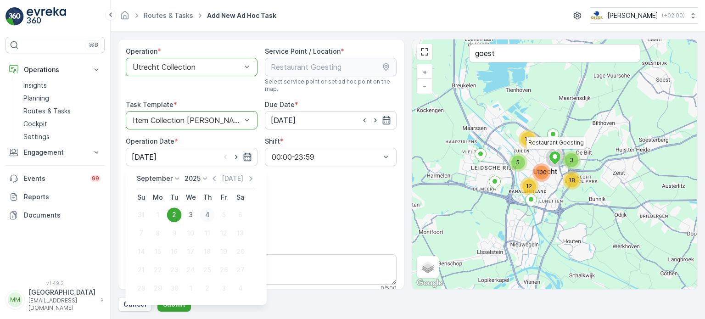
click at [207, 218] on div "4" at bounding box center [207, 214] width 15 height 15
type input "04.09.2025"
click at [207, 218] on div "Add Attachments" at bounding box center [261, 223] width 271 height 26
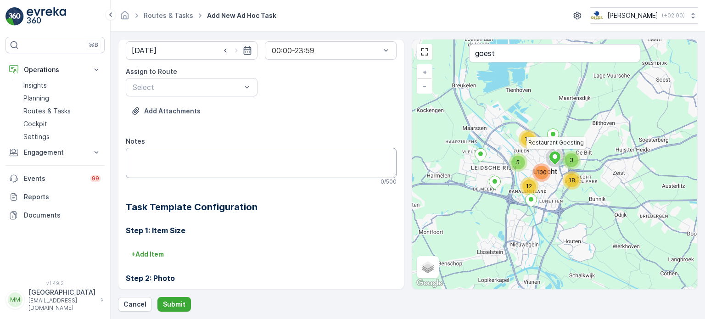
scroll to position [138, 0]
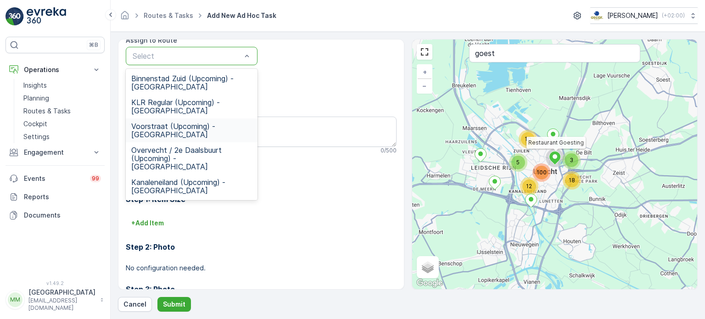
click at [178, 122] on span "Voorstraat (Upcoming) - Utrecht" at bounding box center [191, 130] width 121 height 17
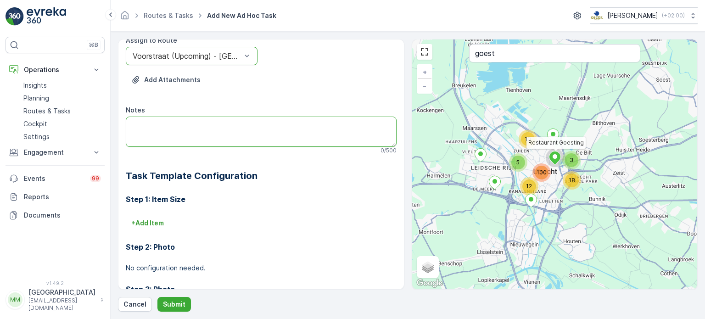
drag, startPoint x: 182, startPoint y: 126, endPoint x: 182, endPoint y: 118, distance: 8.3
click at [181, 122] on textarea "Notes" at bounding box center [261, 132] width 271 height 30
type textarea "bestelling brengen"
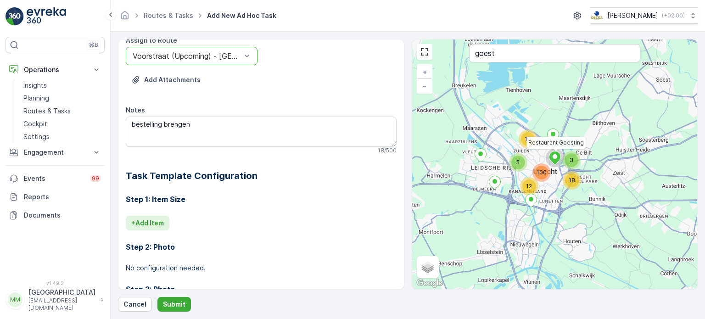
click at [151, 222] on p "+ Add Item" at bounding box center [147, 222] width 33 height 9
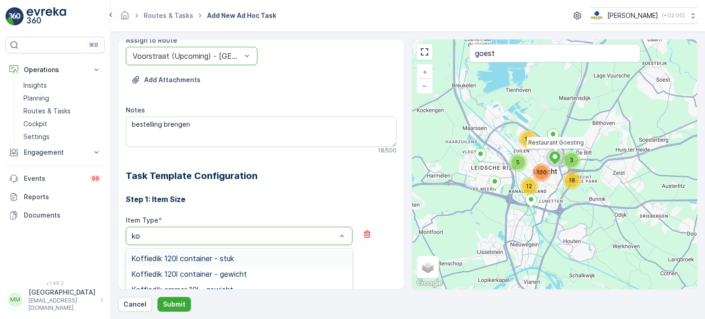
type input "k"
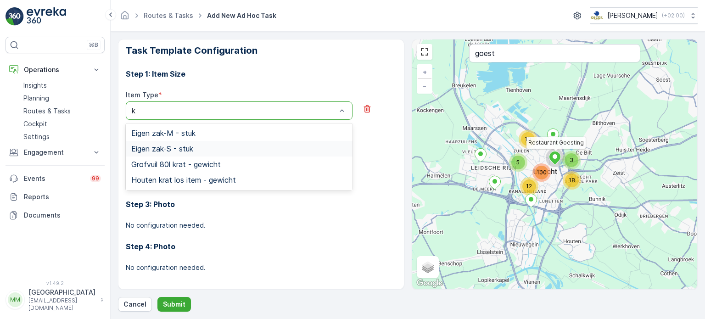
scroll to position [267, 0]
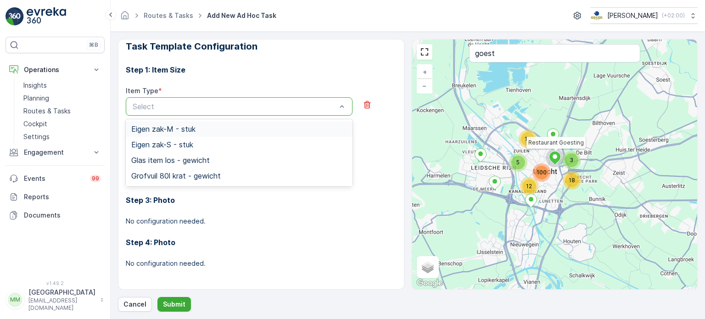
click at [318, 68] on h3 "Step 1: Item Size" at bounding box center [261, 69] width 271 height 11
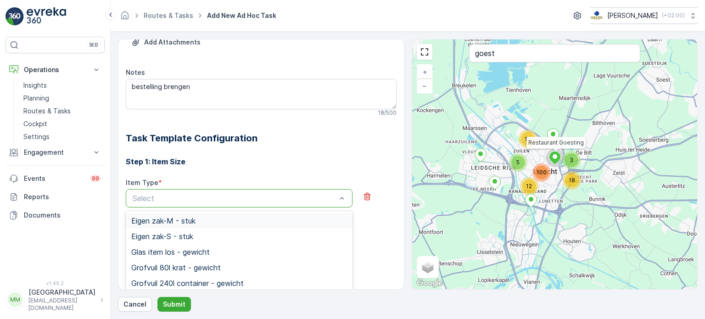
scroll to position [84, 0]
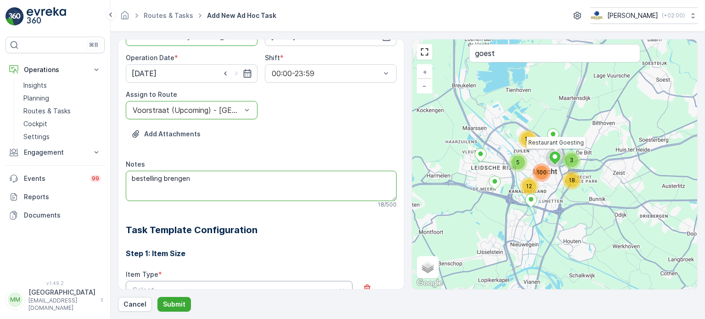
click at [208, 179] on textarea "bestelling brengen" at bounding box center [261, 186] width 271 height 30
click at [296, 221] on div "Operation * option Utrecht Collection, selected. Utrecht Collection Service Poi…" at bounding box center [261, 214] width 271 height 503
click at [285, 176] on textarea "bestelling brengen - kombucha hybiscus orange" at bounding box center [261, 186] width 271 height 30
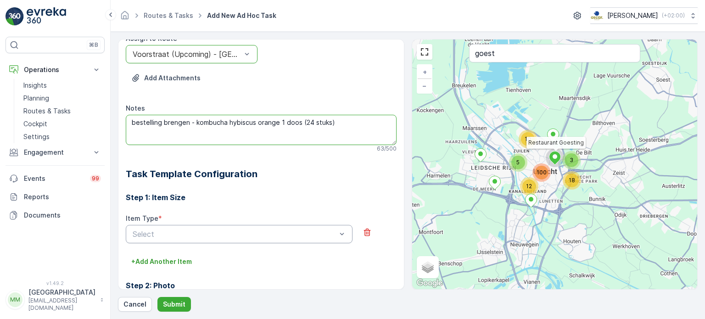
scroll to position [175, 0]
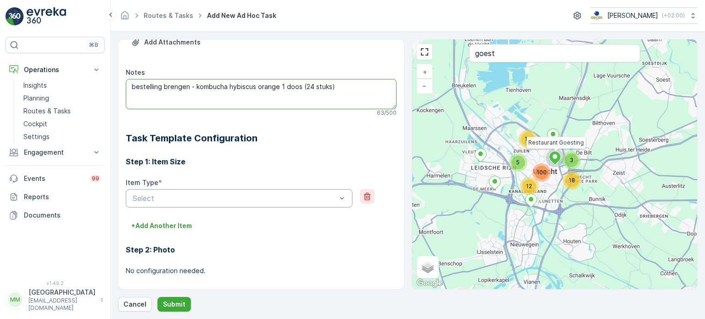
type textarea "bestelling brengen - kombucha hybiscus orange 1 doos (24 stuks)"
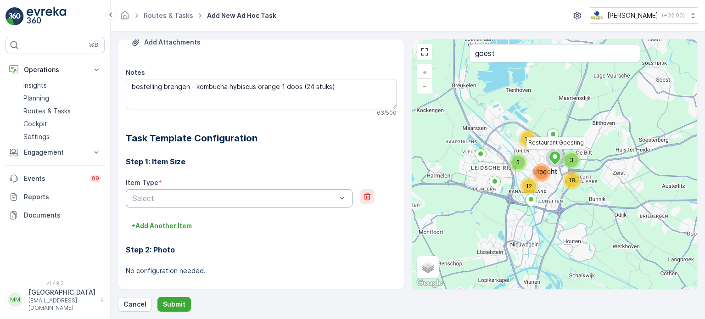
click at [363, 201] on button "button" at bounding box center [367, 196] width 15 height 15
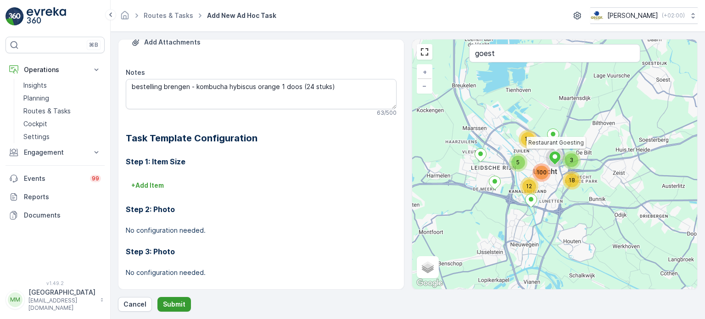
click at [169, 310] on button "Submit" at bounding box center [174, 304] width 34 height 15
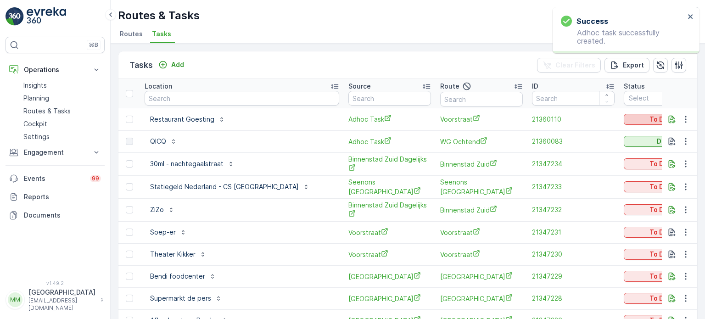
click at [627, 119] on div "To Do" at bounding box center [664, 119] width 75 height 9
click at [617, 160] on span "Let Op!" at bounding box center [621, 157] width 23 height 9
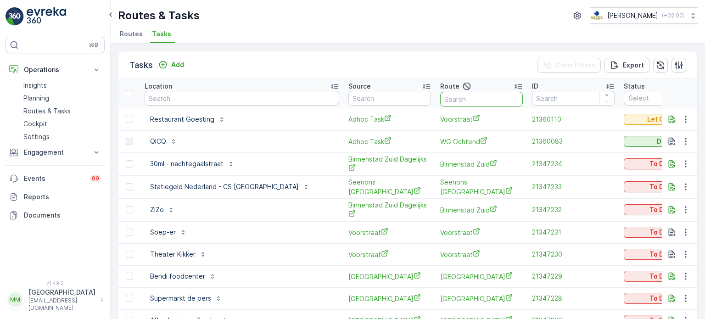
click at [458, 101] on input "text" at bounding box center [481, 99] width 83 height 15
type input "rijks"
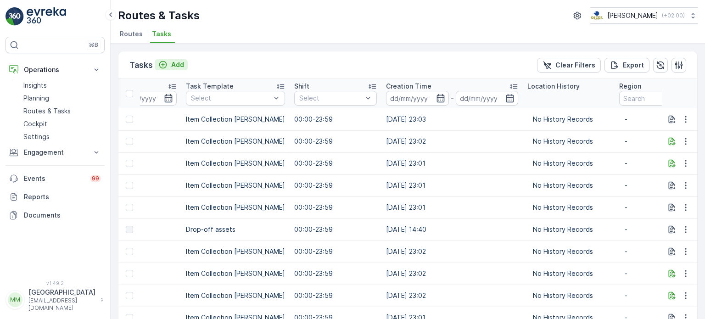
click at [178, 61] on p "Add" at bounding box center [177, 64] width 13 height 9
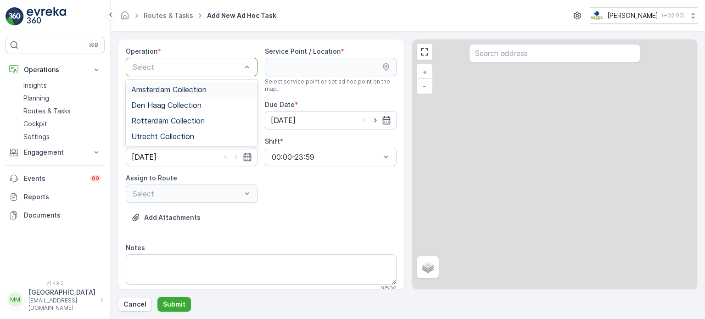
drag, startPoint x: 184, startPoint y: 67, endPoint x: 191, endPoint y: 72, distance: 7.6
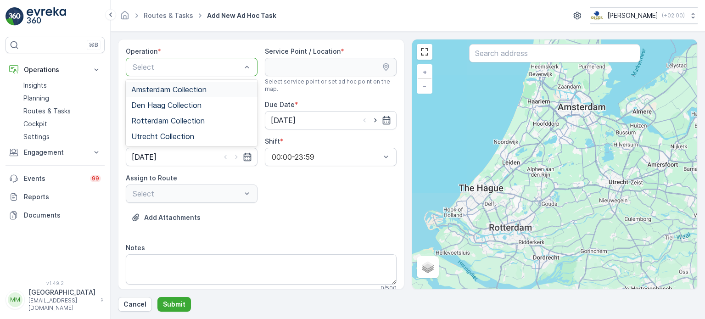
click at [191, 88] on span "Amsterdam Collection" at bounding box center [168, 89] width 75 height 8
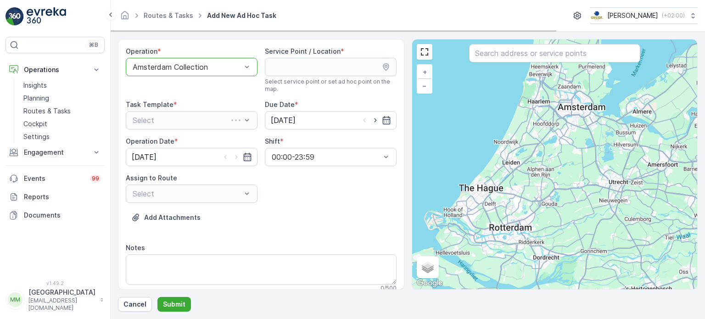
click at [529, 52] on input "text" at bounding box center [554, 53] width 171 height 18
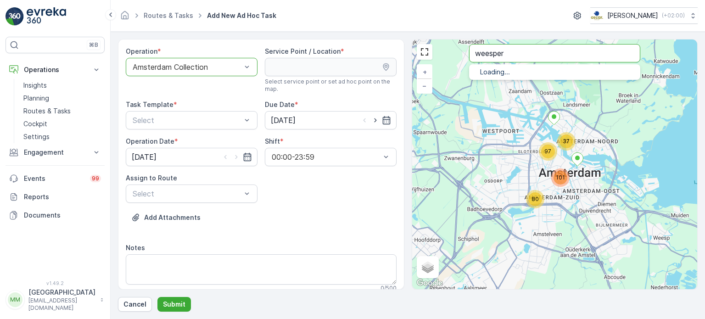
type input "weesper"
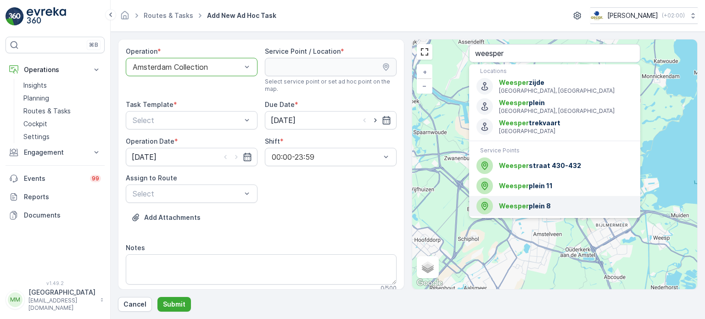
click at [570, 201] on span "Weesper plein 8" at bounding box center [566, 205] width 134 height 9
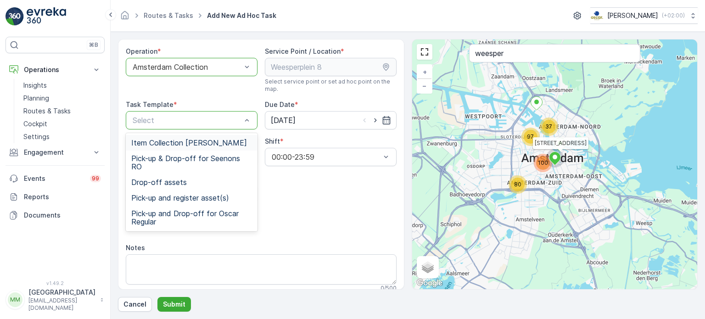
drag, startPoint x: 206, startPoint y: 140, endPoint x: 191, endPoint y: 167, distance: 30.4
click at [204, 139] on span "Item Collection [PERSON_NAME]" at bounding box center [189, 143] width 116 height 8
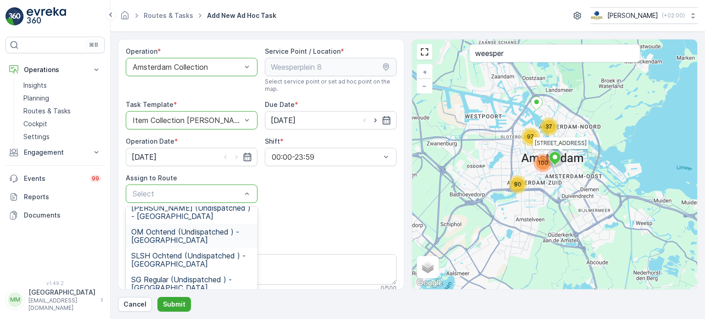
scroll to position [138, 0]
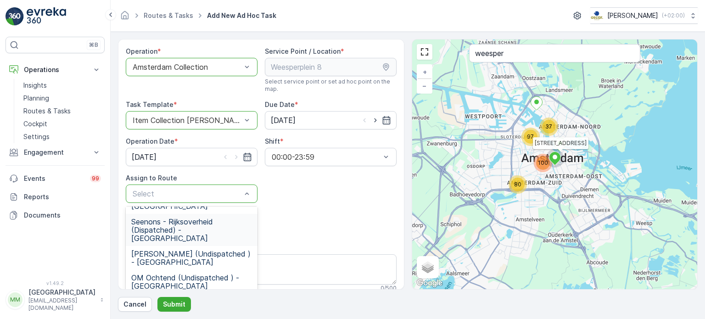
click at [208, 229] on span "Seenons - Rijksoverheid (Dispatched) - Amsterdam" at bounding box center [191, 230] width 121 height 25
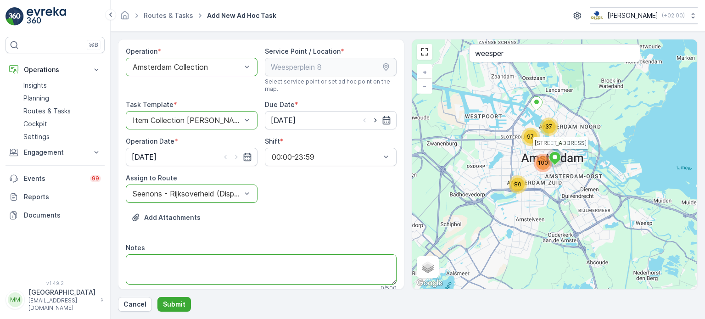
click at [200, 266] on textarea "Notes" at bounding box center [261, 269] width 271 height 30
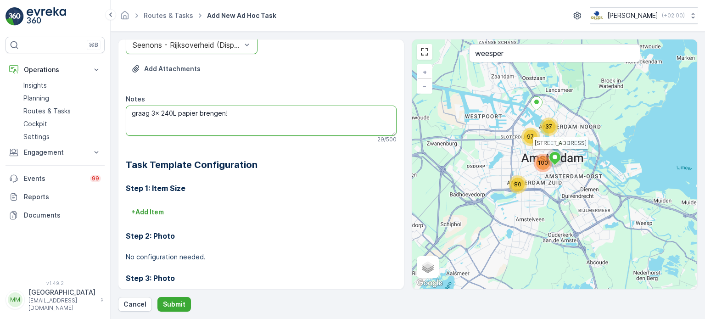
scroll to position [184, 0]
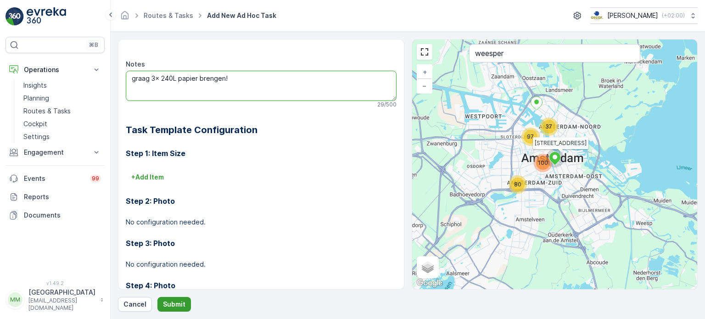
type textarea "graag 3x 240L papier brengen!"
click at [168, 307] on p "Submit" at bounding box center [174, 304] width 22 height 9
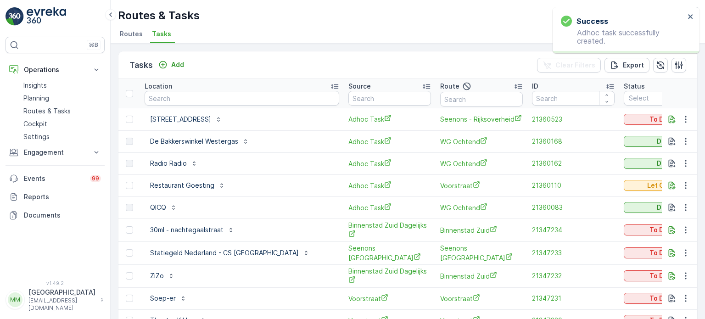
click at [649, 122] on p "To Do" at bounding box center [658, 119] width 18 height 9
click at [595, 133] on span "Let Op!" at bounding box center [588, 132] width 23 height 9
click at [440, 97] on input "text" at bounding box center [481, 99] width 83 height 15
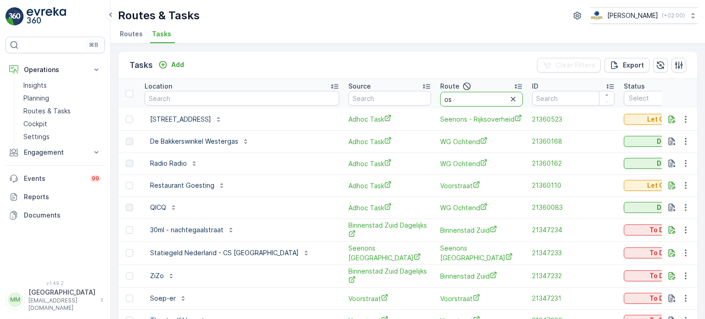
type input "os a"
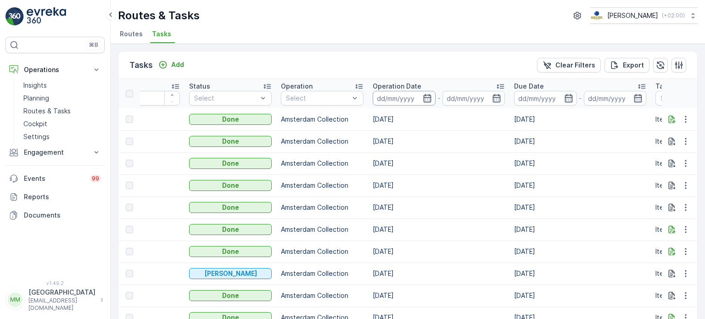
click at [406, 101] on input at bounding box center [404, 98] width 63 height 15
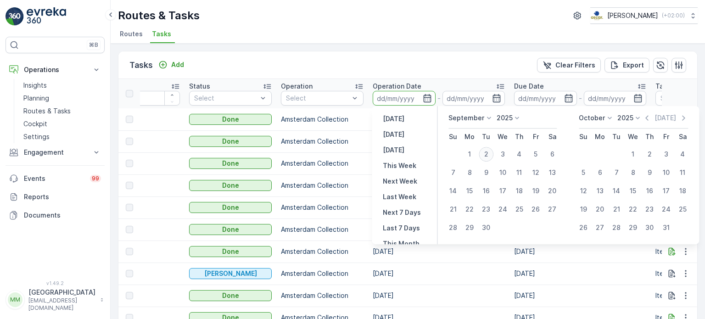
click at [487, 155] on div "2" at bounding box center [486, 154] width 15 height 15
type input "[DATE]"
click at [487, 155] on div "2" at bounding box center [486, 154] width 15 height 15
type input "[DATE]"
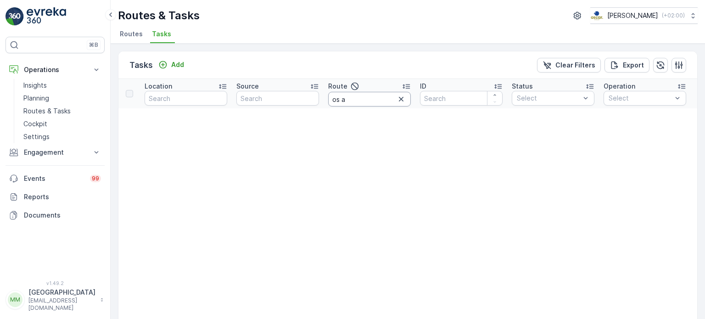
click at [363, 99] on input "os a" at bounding box center [369, 99] width 83 height 15
type input "os m"
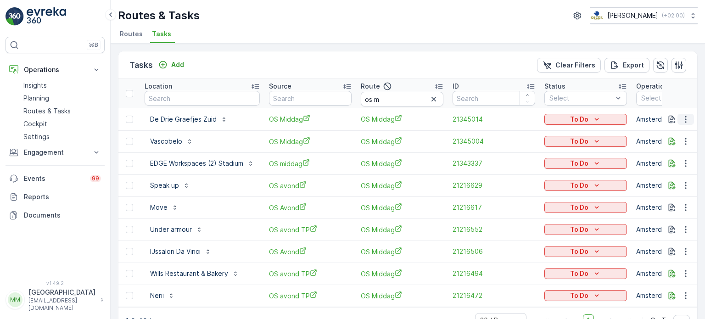
click at [682, 119] on icon "button" at bounding box center [685, 119] width 9 height 9
click at [685, 118] on icon "button" at bounding box center [685, 119] width 1 height 7
click at [668, 156] on span "Change Route" at bounding box center [662, 157] width 45 height 9
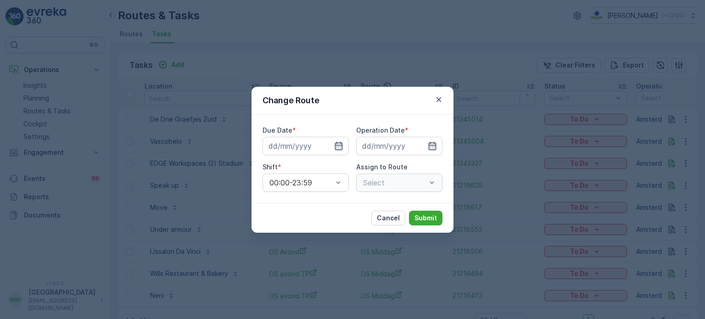
type input "[DATE]"
click at [406, 186] on div "OS Middag (Undispatched ) - Amsterdam" at bounding box center [399, 182] width 86 height 18
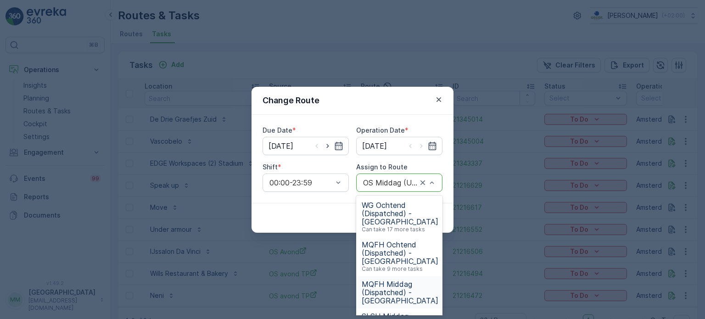
click at [408, 294] on span "MQFH Middag (Dispatched) - Amsterdam" at bounding box center [400, 292] width 77 height 25
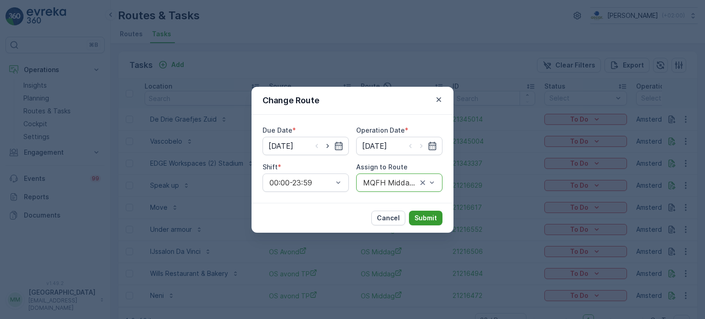
click at [429, 221] on p "Submit" at bounding box center [425, 217] width 22 height 9
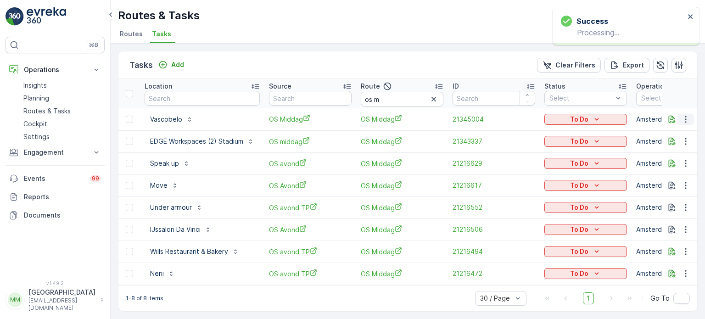
click at [685, 121] on icon "button" at bounding box center [685, 119] width 9 height 9
click at [665, 163] on div "Change Route" at bounding box center [670, 157] width 69 height 13
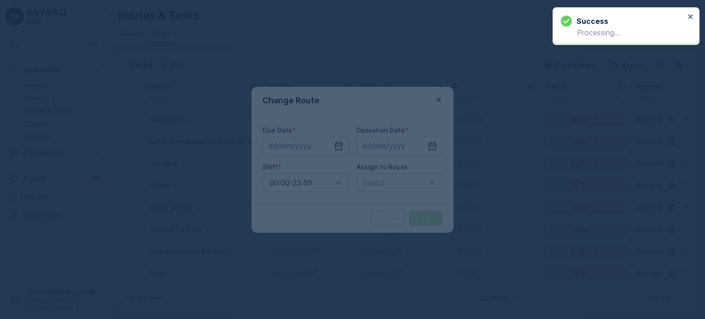
type input "[DATE]"
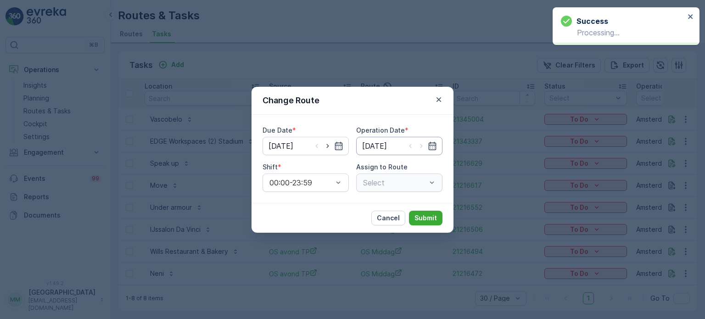
click at [397, 143] on input "[DATE]" at bounding box center [399, 146] width 86 height 18
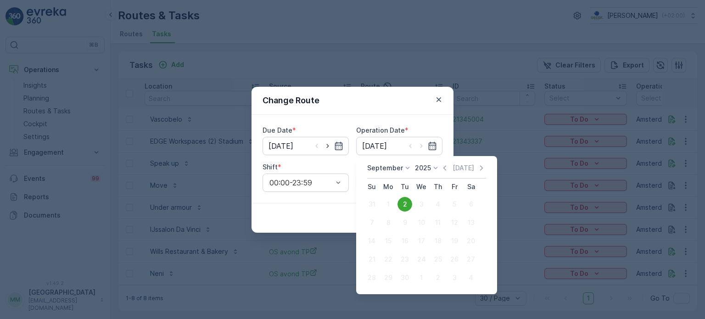
click at [442, 126] on div "Operation Date *" at bounding box center [399, 130] width 86 height 9
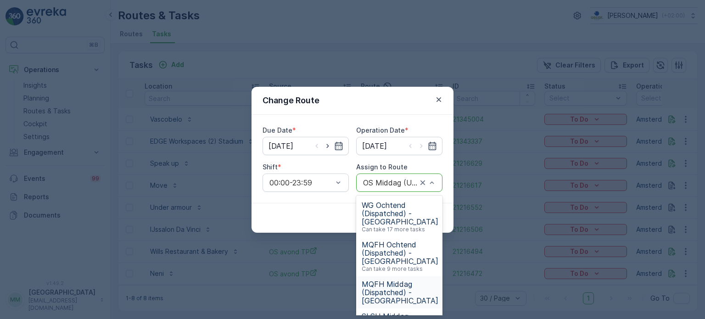
drag, startPoint x: 403, startPoint y: 286, endPoint x: 417, endPoint y: 258, distance: 31.2
click at [403, 286] on span "MQFH Middag (Dispatched) - Amsterdam" at bounding box center [400, 292] width 77 height 25
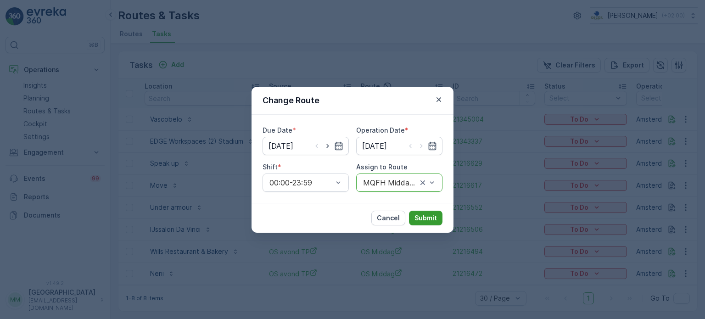
click at [432, 221] on p "Submit" at bounding box center [425, 217] width 22 height 9
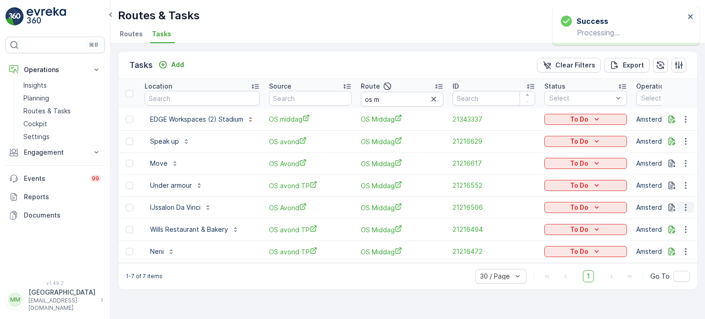
click at [685, 207] on icon "button" at bounding box center [685, 207] width 9 height 9
click at [667, 246] on span "Change Route" at bounding box center [662, 246] width 45 height 9
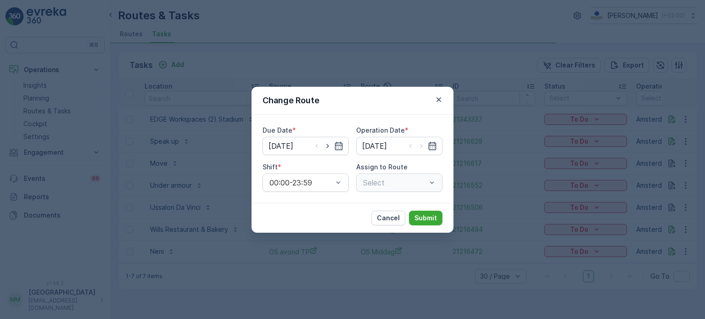
type input "[DATE]"
click at [389, 183] on div "Select" at bounding box center [399, 182] width 86 height 18
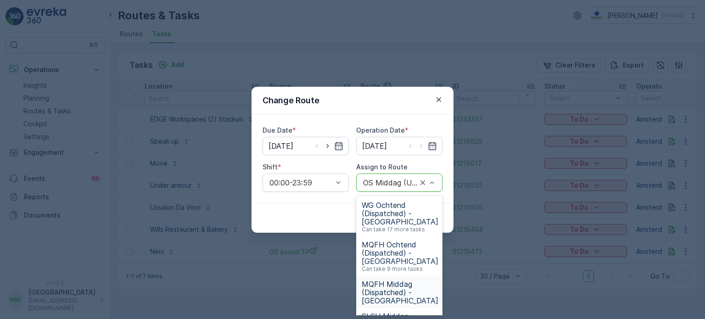
click at [402, 293] on span "MQFH Middag (Dispatched) - Amsterdam" at bounding box center [400, 292] width 77 height 25
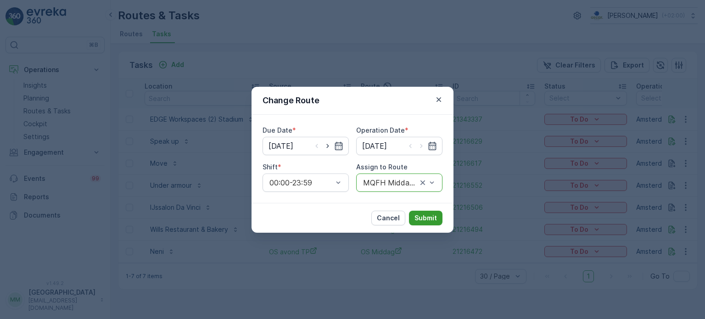
click at [428, 224] on button "Submit" at bounding box center [426, 218] width 34 height 15
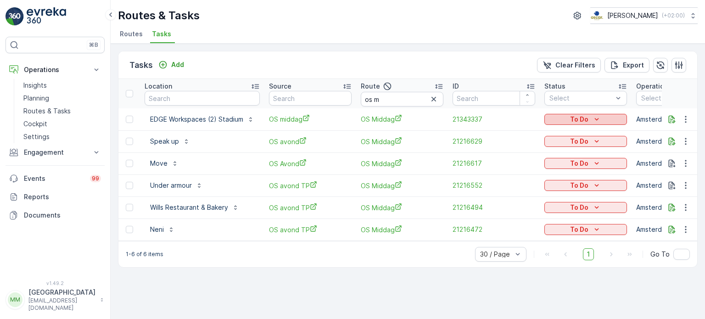
click at [586, 118] on p "To Do" at bounding box center [579, 119] width 18 height 9
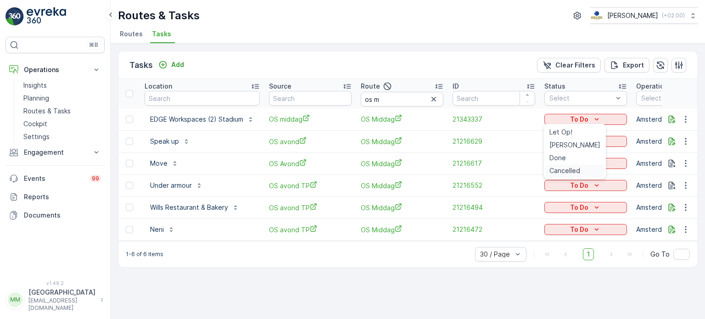
click at [567, 173] on span "Cancelled" at bounding box center [564, 170] width 31 height 9
click at [581, 138] on p "To Do" at bounding box center [579, 141] width 18 height 9
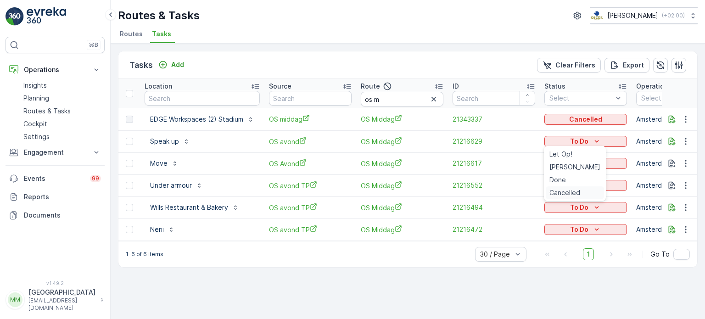
click at [560, 192] on span "Cancelled" at bounding box center [564, 192] width 31 height 9
click at [587, 158] on button "To Do" at bounding box center [585, 163] width 83 height 11
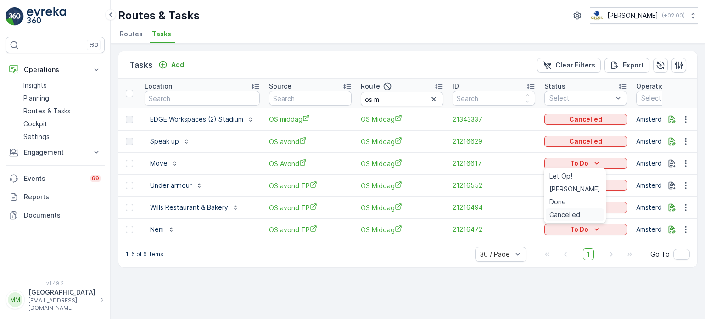
click at [553, 213] on span "Cancelled" at bounding box center [564, 214] width 31 height 9
click at [576, 211] on p "To Do" at bounding box center [579, 207] width 18 height 9
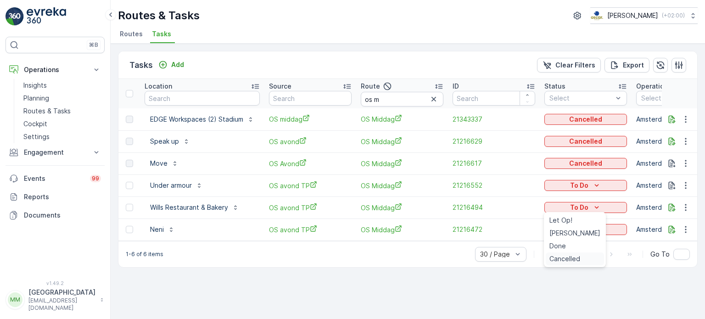
click at [567, 256] on span "Cancelled" at bounding box center [564, 258] width 31 height 9
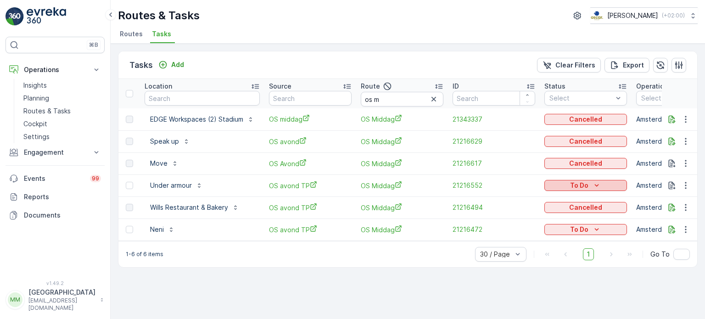
click at [591, 181] on div "To Do" at bounding box center [585, 185] width 75 height 9
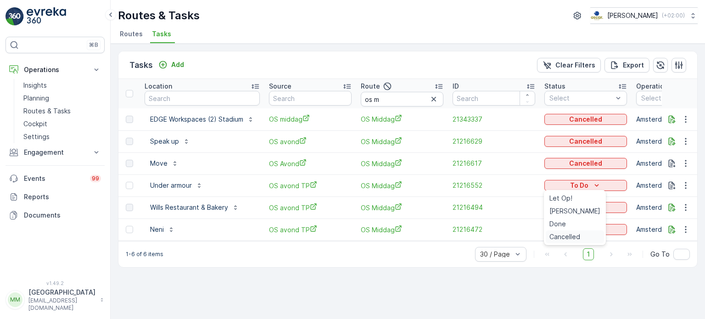
click at [567, 238] on span "Cancelled" at bounding box center [564, 236] width 31 height 9
click at [568, 233] on div "To Do" at bounding box center [585, 229] width 75 height 9
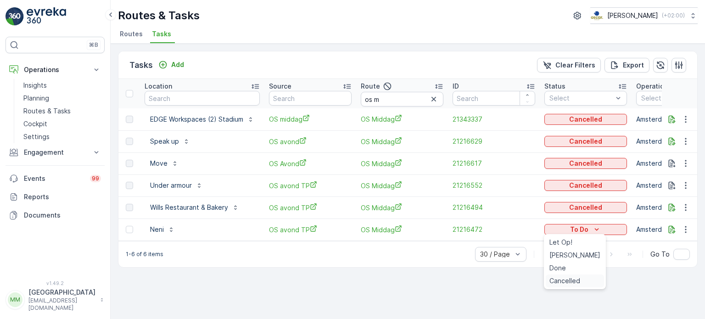
click at [575, 281] on span "Cancelled" at bounding box center [564, 280] width 31 height 9
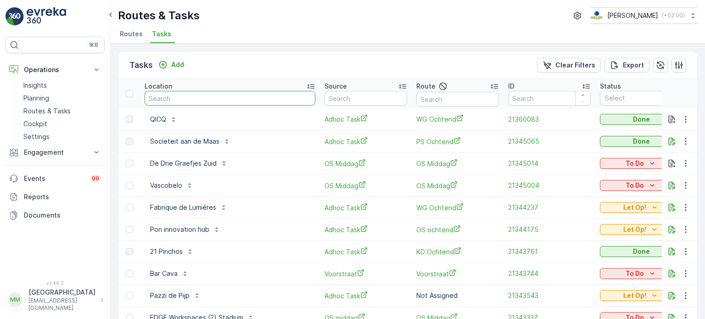
click at [189, 101] on input "text" at bounding box center [230, 98] width 171 height 15
type input "oude"
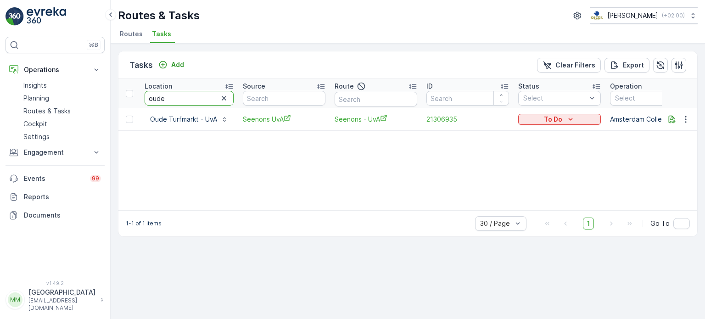
click at [189, 101] on input "oude" at bounding box center [189, 98] width 89 height 15
type input "oudezij"
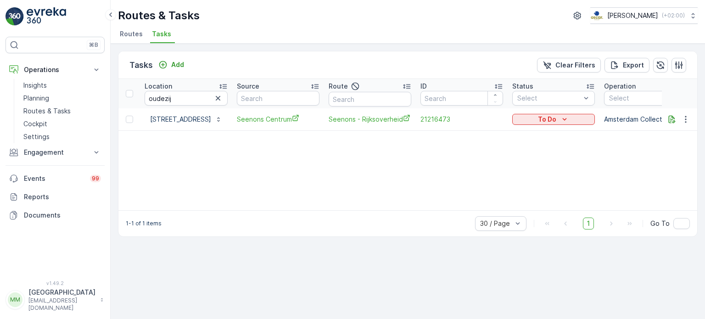
drag, startPoint x: 278, startPoint y: 204, endPoint x: 314, endPoint y: 203, distance: 35.8
click at [314, 203] on div "Location oudezij Source Route ID Status Select Operation Select Operation Date …" at bounding box center [407, 144] width 579 height 131
drag, startPoint x: 312, startPoint y: 203, endPoint x: 351, endPoint y: 207, distance: 39.2
click at [351, 207] on div "Location oudezij Source Route ID Status Select Operation Select Operation Date …" at bounding box center [407, 144] width 579 height 131
drag, startPoint x: 350, startPoint y: 205, endPoint x: 366, endPoint y: 207, distance: 15.8
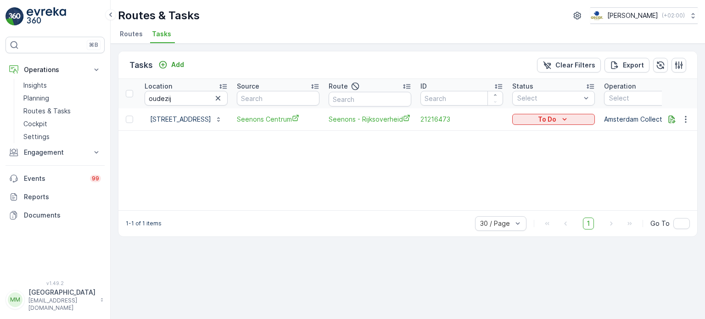
click at [366, 207] on div "Location oudezij Source Route ID Status Select Operation Select Operation Date …" at bounding box center [407, 144] width 579 height 131
drag, startPoint x: 367, startPoint y: 211, endPoint x: 374, endPoint y: 206, distance: 9.1
click at [369, 209] on div "Tasks Add Clear Filters Export Location oudezij Source Route ID Status Select O…" at bounding box center [408, 144] width 580 height 186
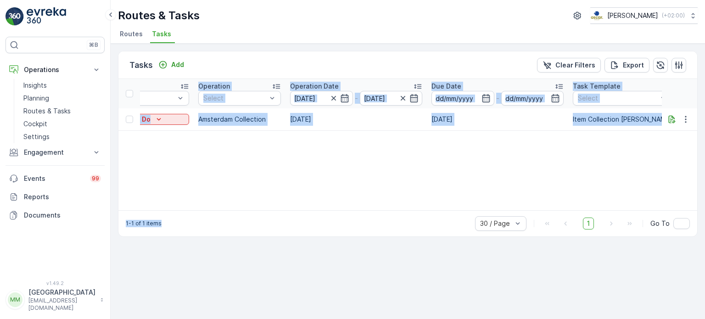
scroll to position [0, 507]
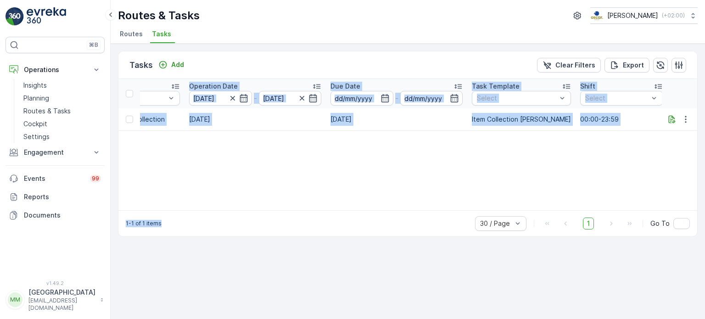
click at [295, 224] on div "1-1 of 1 items 30 / Page 1 Go To" at bounding box center [407, 223] width 579 height 26
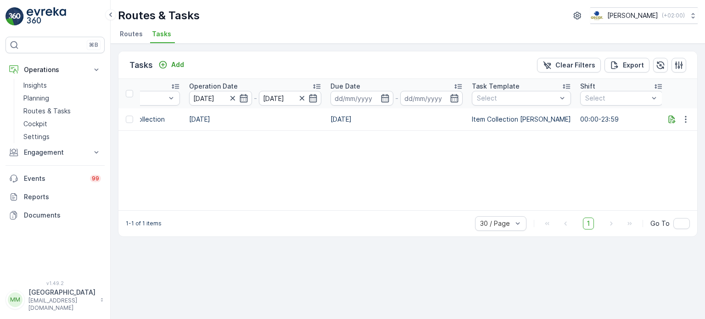
scroll to position [0, 0]
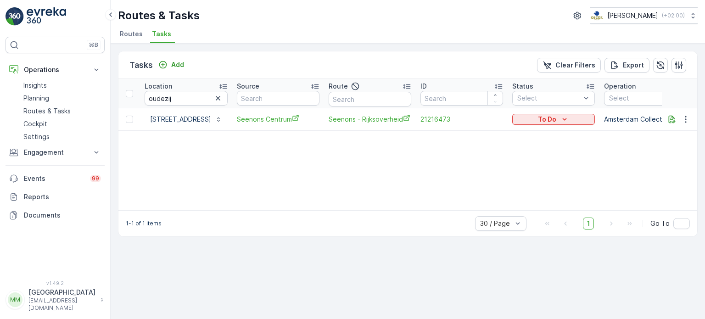
click at [398, 204] on div "Location oudezij Source Route ID Status Select Operation Select Operation Date …" at bounding box center [407, 144] width 579 height 131
click at [401, 205] on div "Location oudezij Source Route ID Status Select Operation Select Operation Date …" at bounding box center [407, 144] width 579 height 131
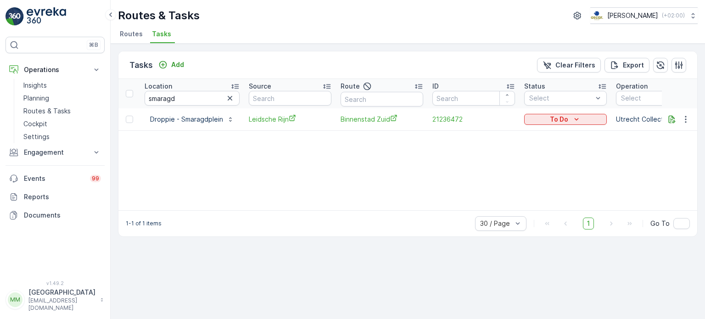
scroll to position [0, 304]
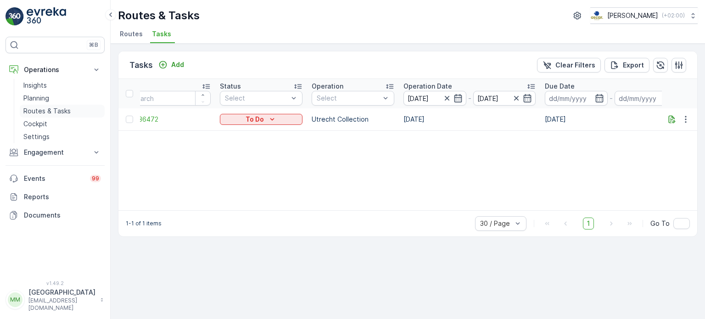
drag, startPoint x: 79, startPoint y: 110, endPoint x: 89, endPoint y: 104, distance: 11.5
click at [79, 110] on link "Routes & Tasks" at bounding box center [62, 111] width 85 height 13
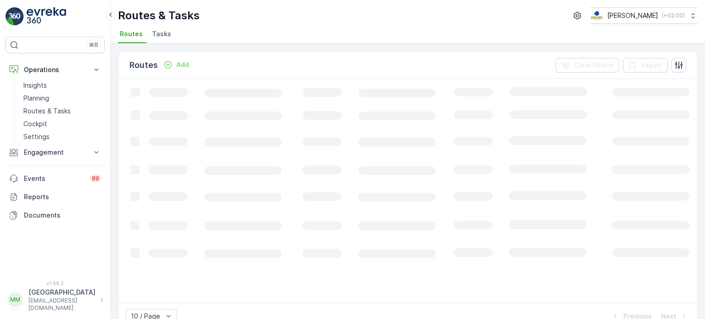
click at [157, 29] on span "Tasks" at bounding box center [161, 33] width 19 height 9
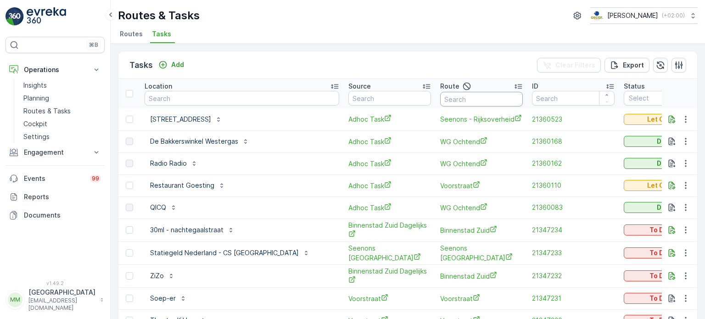
click at [440, 99] on input "text" at bounding box center [481, 99] width 83 height 15
type input "binnen"
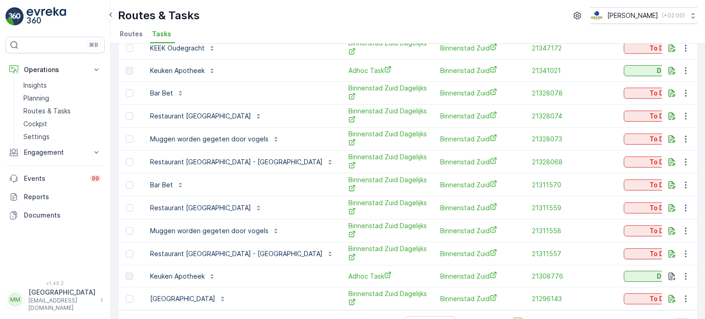
scroll to position [508, 0]
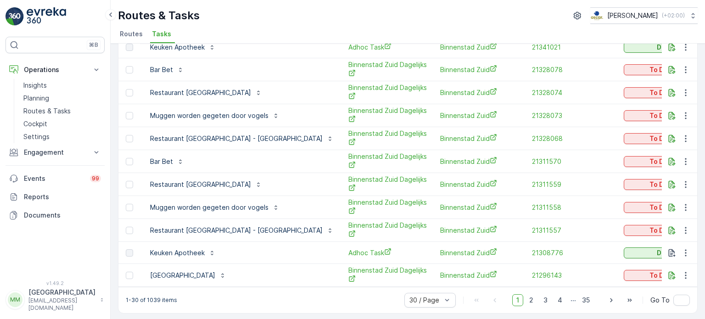
drag, startPoint x: 322, startPoint y: 286, endPoint x: 394, endPoint y: 286, distance: 71.6
click at [394, 287] on div "1-30 of 1039 items 30 / Page 1 2 3 4 ... 35 Go To" at bounding box center [407, 300] width 579 height 26
click at [392, 287] on div "1-30 of 1039 items 30 / Page 1 2 3 4 ... 35 Go To" at bounding box center [407, 300] width 579 height 26
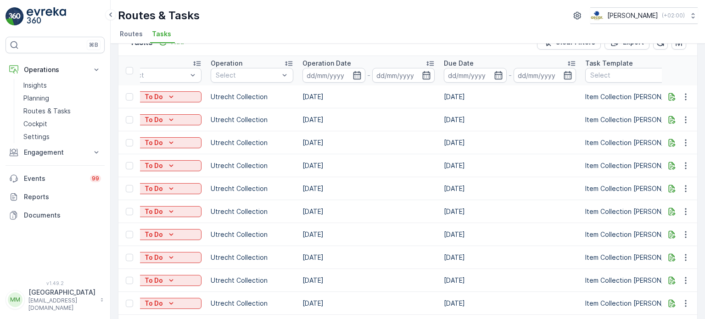
scroll to position [0, 0]
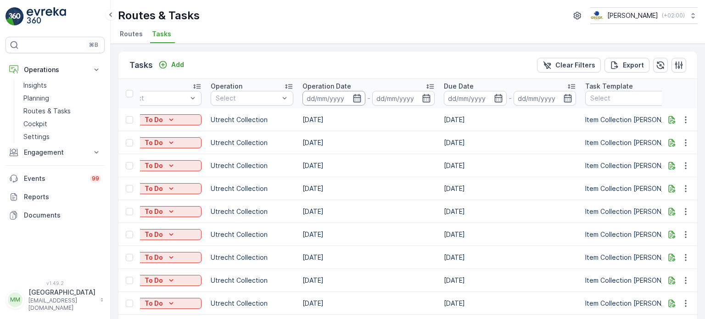
click at [302, 101] on input at bounding box center [333, 98] width 63 height 15
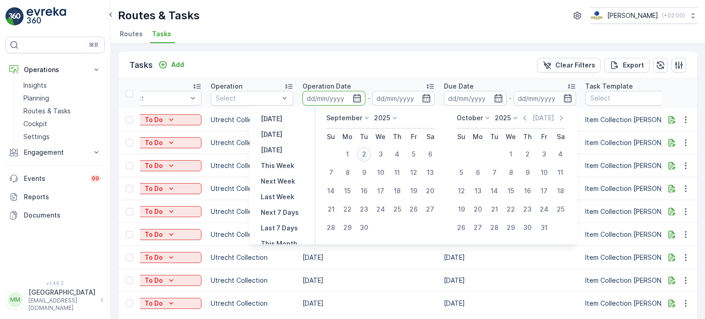
click at [362, 158] on div "2" at bounding box center [364, 154] width 15 height 15
type input "[DATE]"
click at [362, 158] on div "2" at bounding box center [364, 154] width 15 height 15
type input "[DATE]"
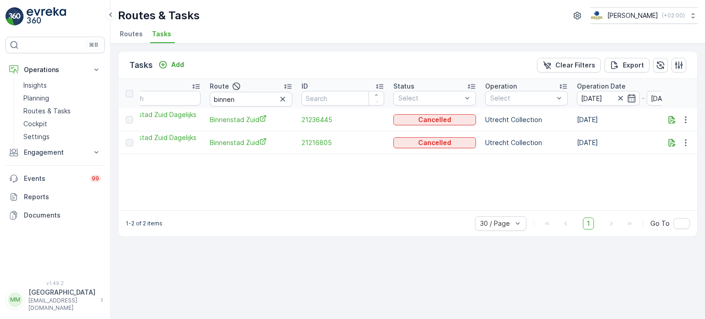
scroll to position [0, 84]
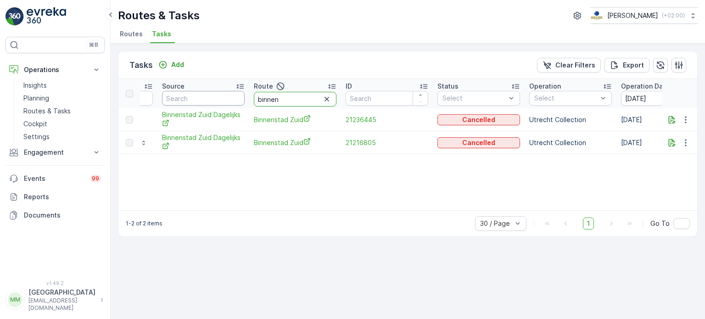
drag, startPoint x: 294, startPoint y: 95, endPoint x: 233, endPoint y: 92, distance: 60.6
type input "ndsm"
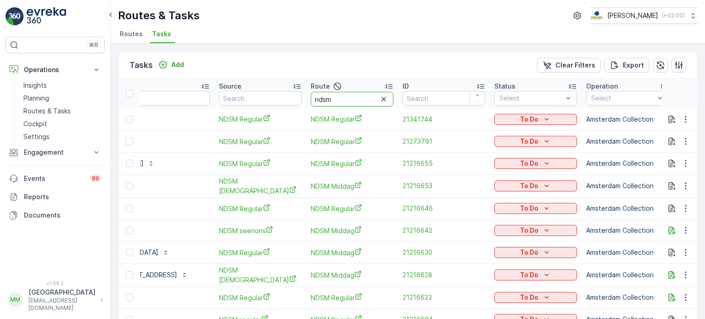
click at [330, 101] on input "ndsm" at bounding box center [352, 99] width 83 height 15
type input "ndsm r"
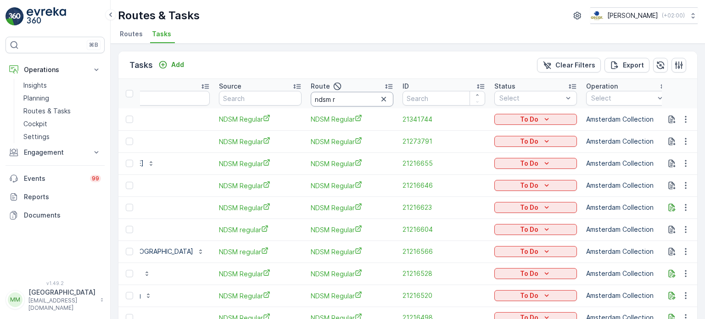
click at [315, 99] on input "ndsm r" at bounding box center [352, 99] width 83 height 15
type input "ndsm m"
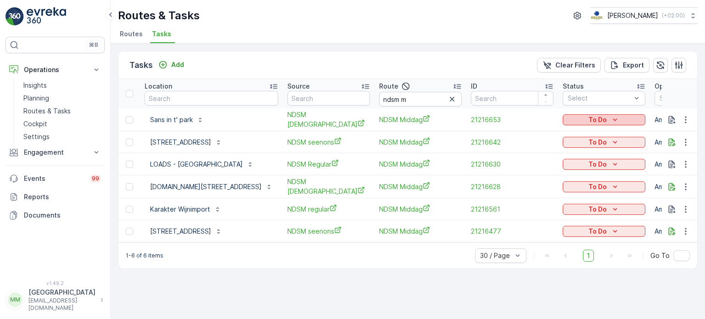
click at [598, 121] on p "To Do" at bounding box center [597, 119] width 18 height 9
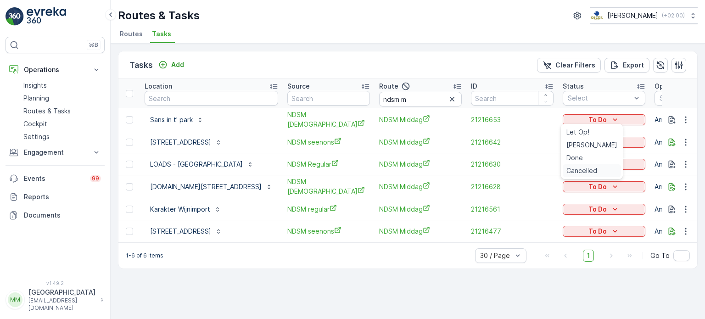
click at [578, 167] on span "Cancelled" at bounding box center [581, 170] width 31 height 9
click at [593, 139] on p "To Do" at bounding box center [597, 142] width 18 height 9
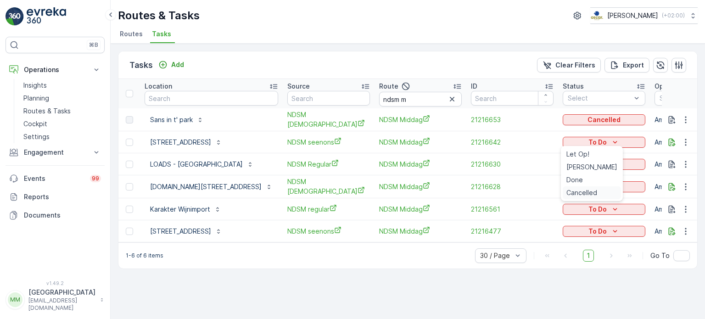
click at [582, 194] on span "Cancelled" at bounding box center [581, 192] width 31 height 9
click at [598, 162] on p "To Do" at bounding box center [597, 164] width 18 height 9
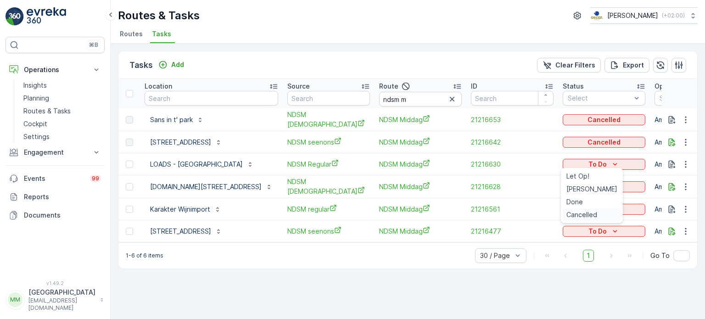
click at [589, 217] on span "Cancelled" at bounding box center [581, 214] width 31 height 9
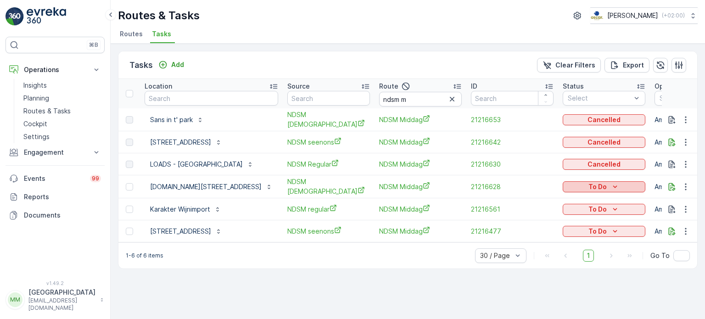
click at [604, 187] on p "To Do" at bounding box center [597, 186] width 18 height 9
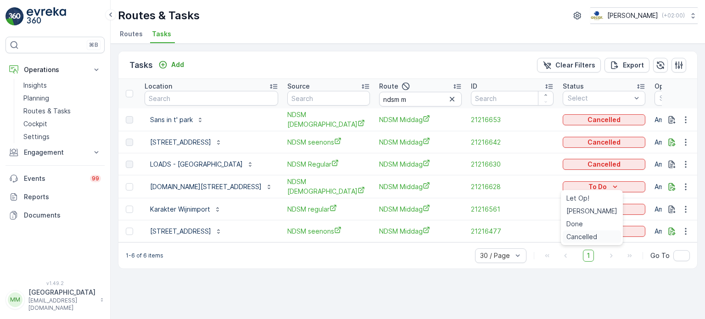
click at [592, 233] on span "Cancelled" at bounding box center [581, 236] width 31 height 9
click at [606, 203] on div "To Do" at bounding box center [604, 209] width 83 height 13
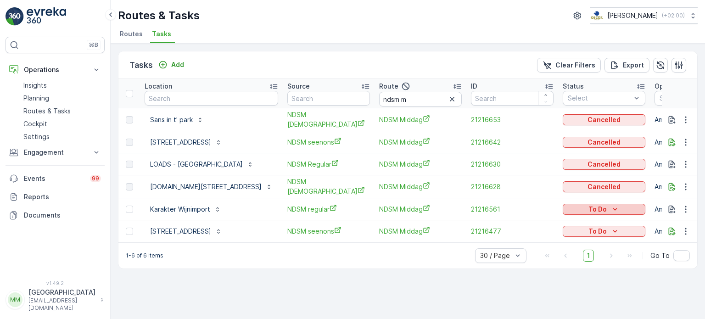
click at [598, 205] on p "To Do" at bounding box center [597, 209] width 18 height 9
click at [580, 264] on div "Cancelled" at bounding box center [592, 258] width 58 height 13
click at [600, 231] on p "To Do" at bounding box center [597, 231] width 18 height 9
click at [583, 281] on span "Cancelled" at bounding box center [581, 280] width 31 height 9
